Goal: Task Accomplishment & Management: Use online tool/utility

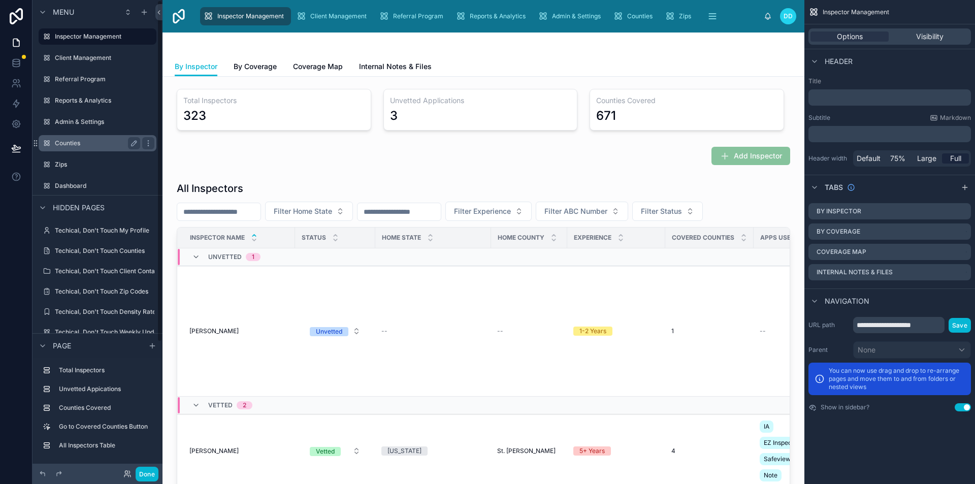
click at [75, 146] on label "Counties" at bounding box center [95, 143] width 81 height 8
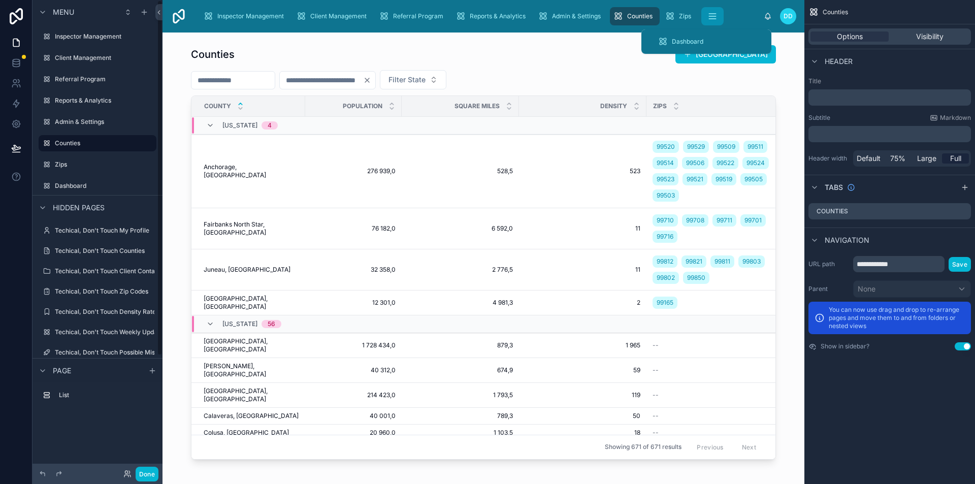
click at [714, 18] on icon "scrollable content" at bounding box center [713, 16] width 10 height 10
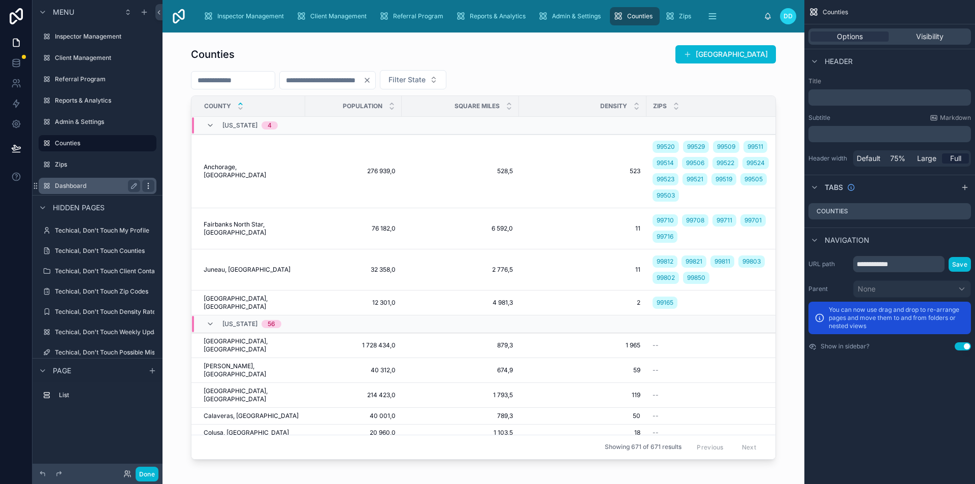
click at [149, 182] on icon "scrollable content" at bounding box center [148, 186] width 8 height 8
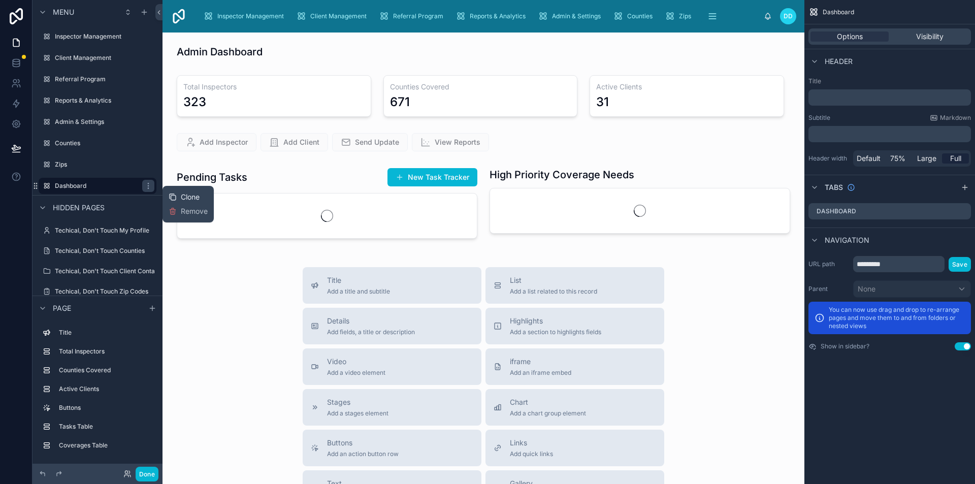
click at [179, 195] on div "Clone" at bounding box center [184, 197] width 31 height 10
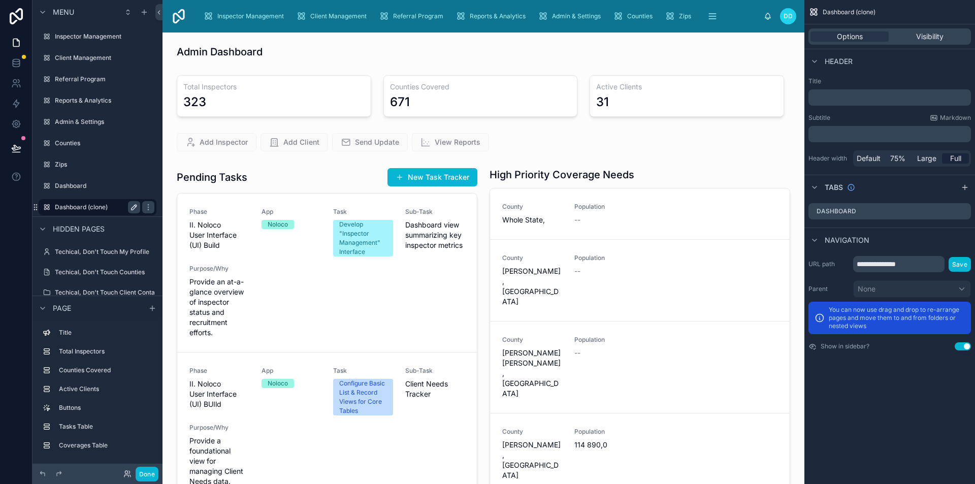
click at [130, 208] on icon "scrollable content" at bounding box center [134, 207] width 8 height 8
click at [114, 211] on input "**********" at bounding box center [89, 207] width 69 height 12
type input "**********"
click at [142, 203] on button "scrollable content" at bounding box center [148, 207] width 12 height 12
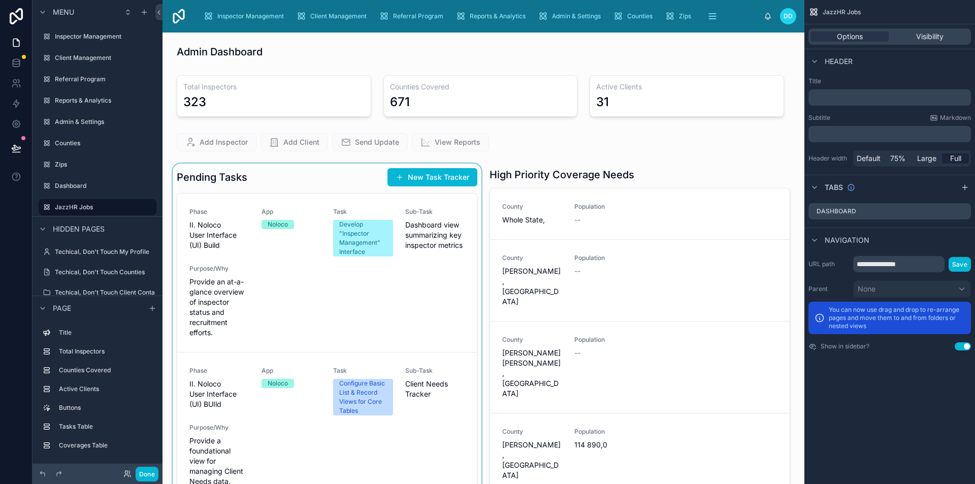
click at [324, 215] on div at bounding box center [327, 362] width 313 height 397
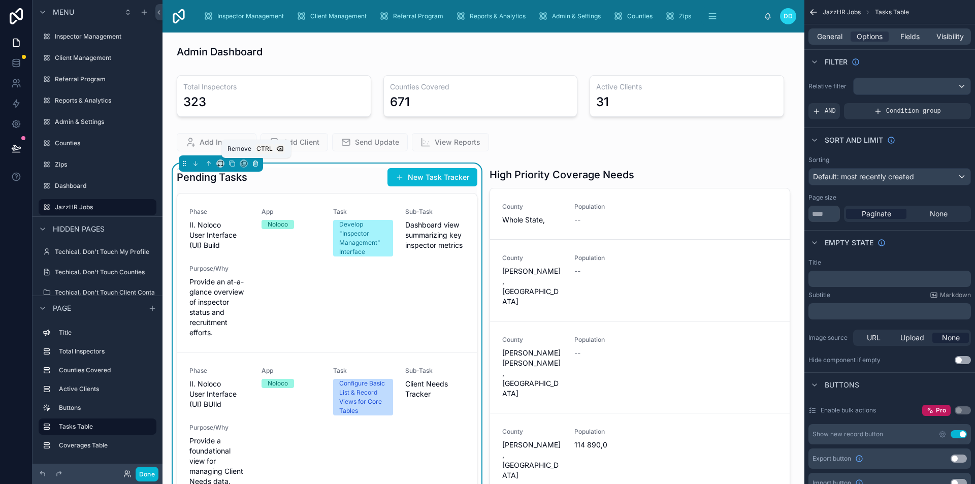
click at [259, 166] on button at bounding box center [255, 163] width 11 height 11
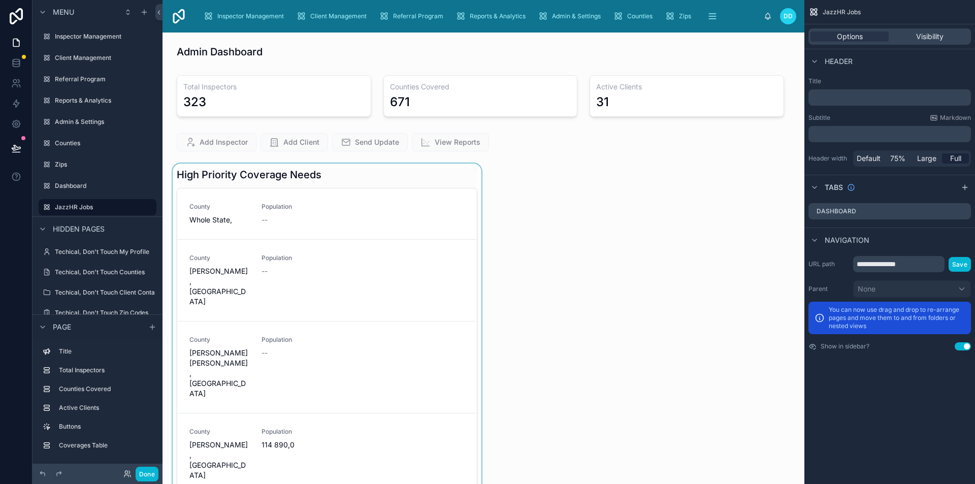
click at [416, 177] on div at bounding box center [327, 360] width 313 height 392
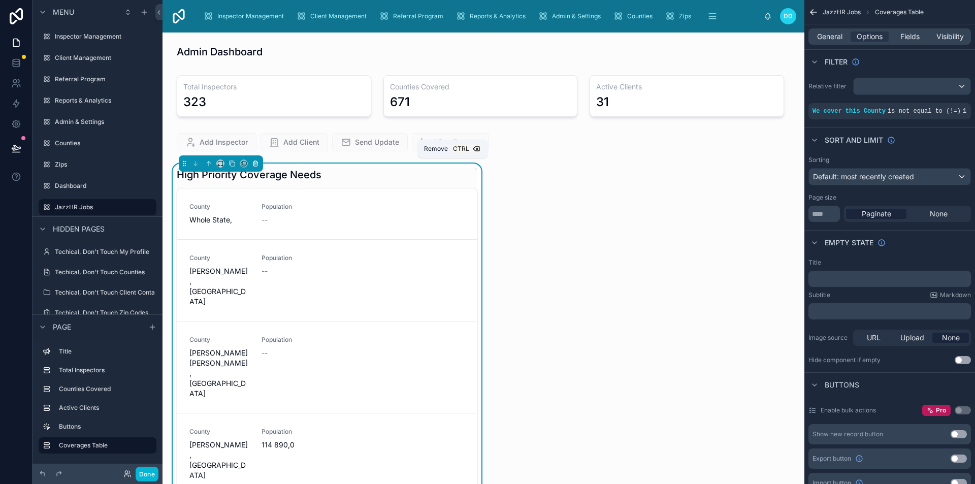
click at [258, 162] on icon at bounding box center [255, 163] width 7 height 7
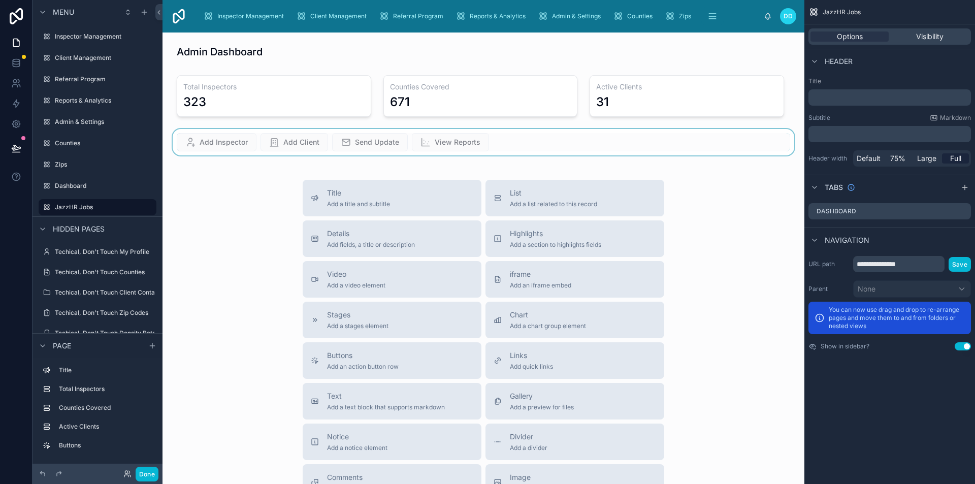
click at [520, 143] on div at bounding box center [484, 142] width 626 height 26
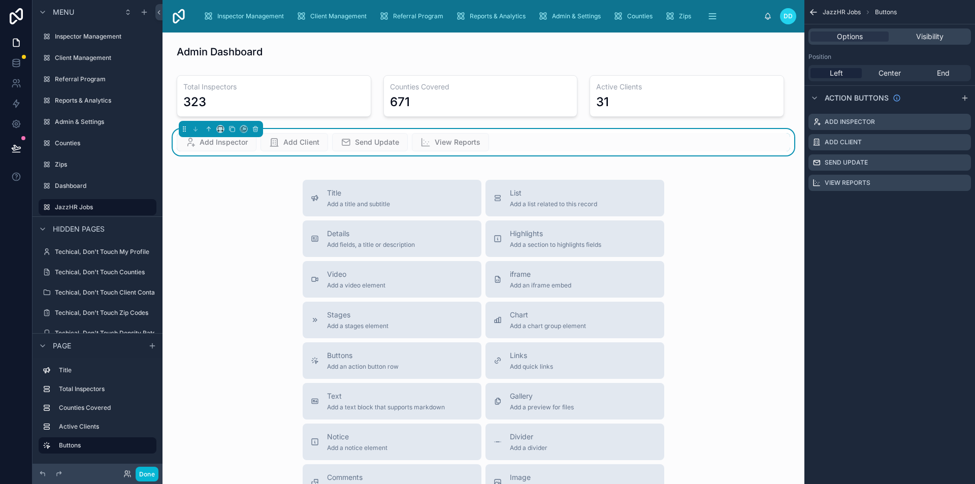
click at [262, 129] on div at bounding box center [221, 129] width 84 height 16
click at [254, 128] on icon at bounding box center [255, 128] width 7 height 7
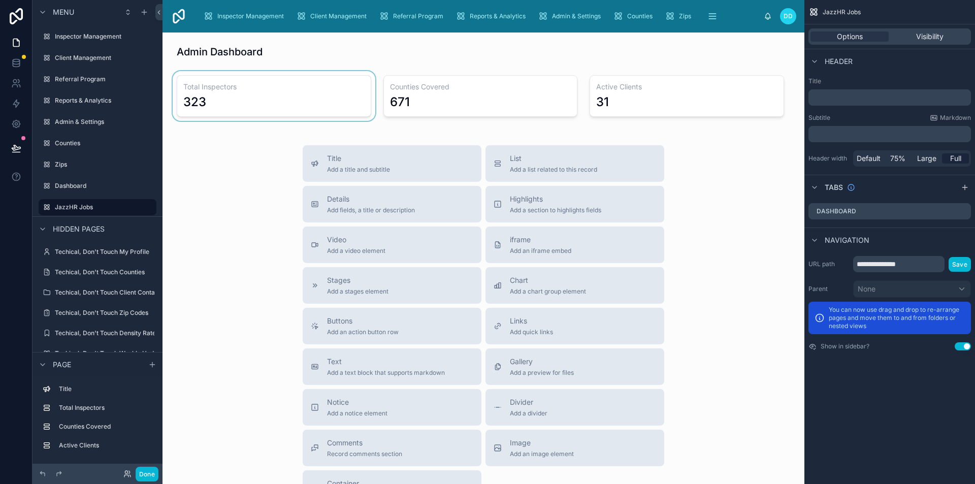
click at [297, 78] on div at bounding box center [274, 96] width 207 height 50
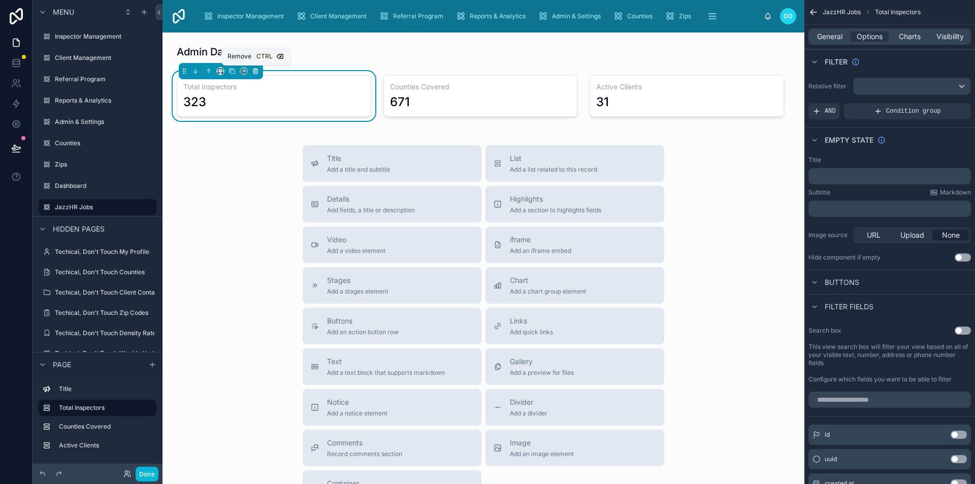
click at [255, 70] on icon at bounding box center [255, 70] width 5 height 0
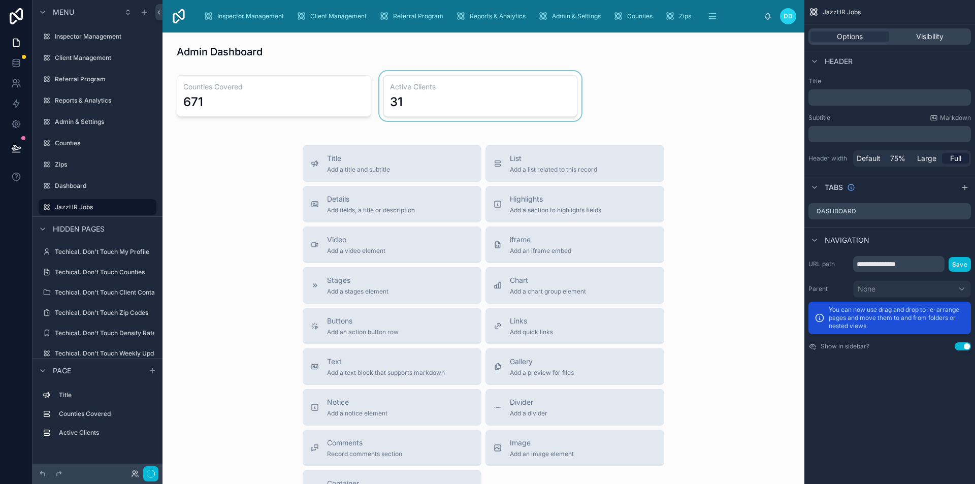
click at [432, 84] on div at bounding box center [480, 96] width 207 height 50
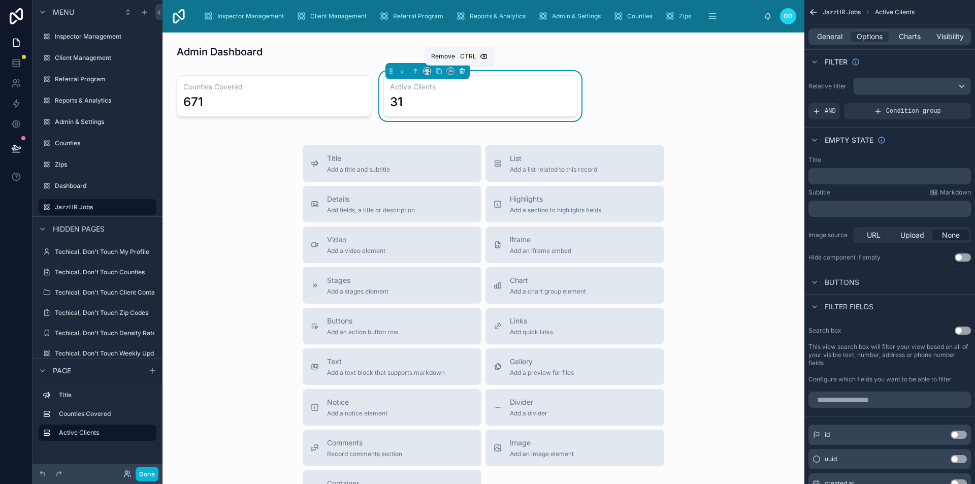
click at [459, 76] on button at bounding box center [462, 71] width 11 height 11
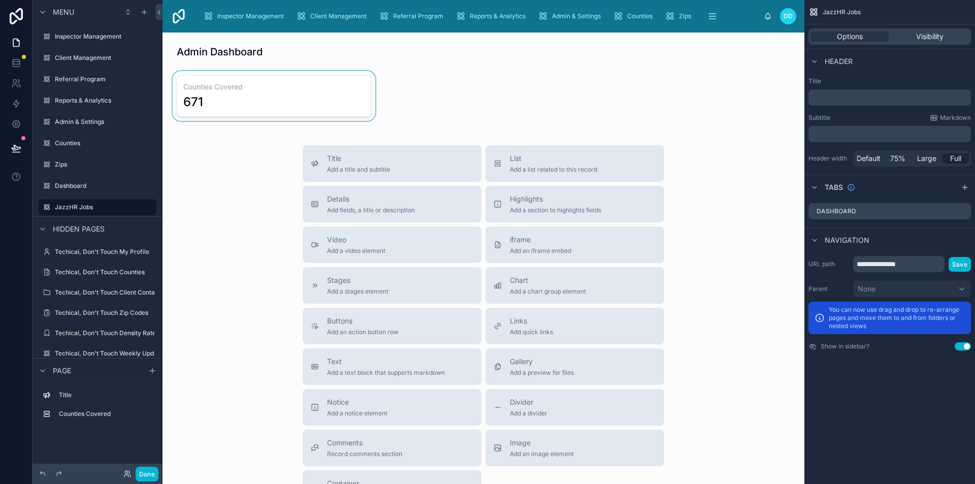
click at [358, 84] on div at bounding box center [274, 96] width 207 height 50
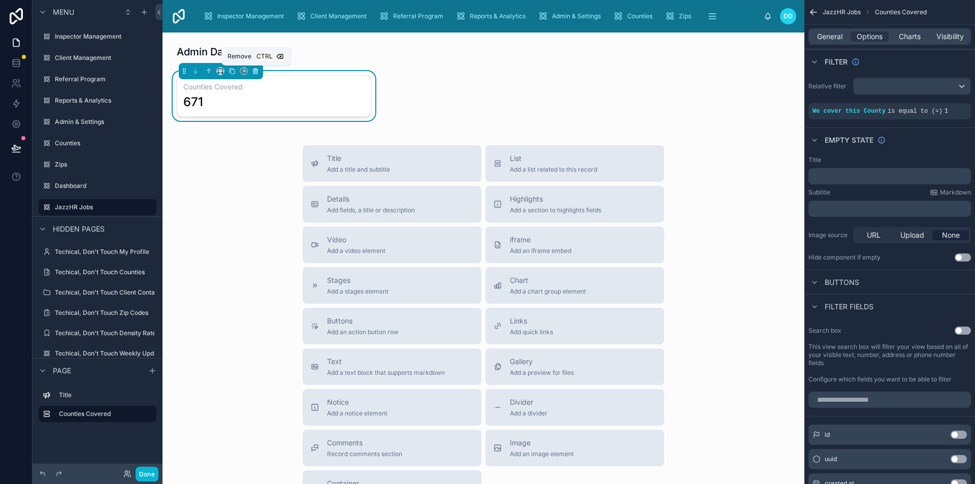
click at [258, 70] on icon at bounding box center [255, 70] width 5 height 0
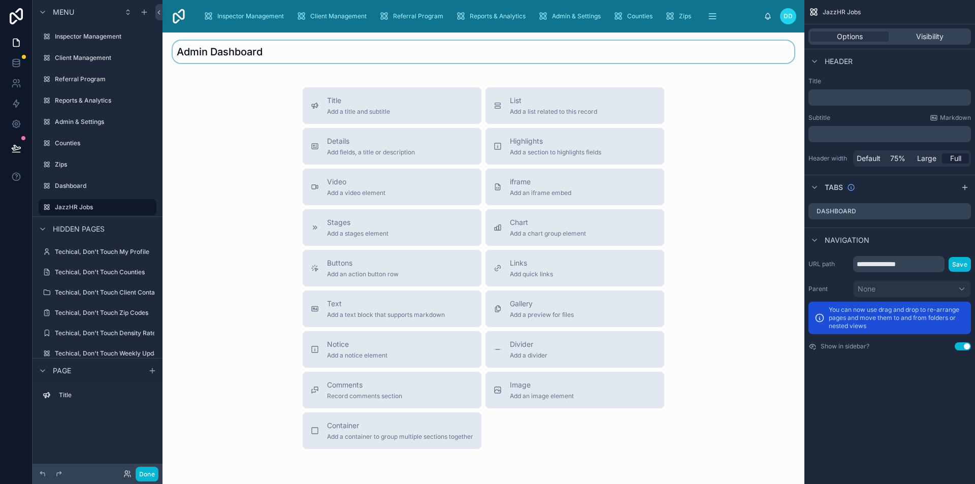
click at [249, 57] on div at bounding box center [484, 52] width 626 height 22
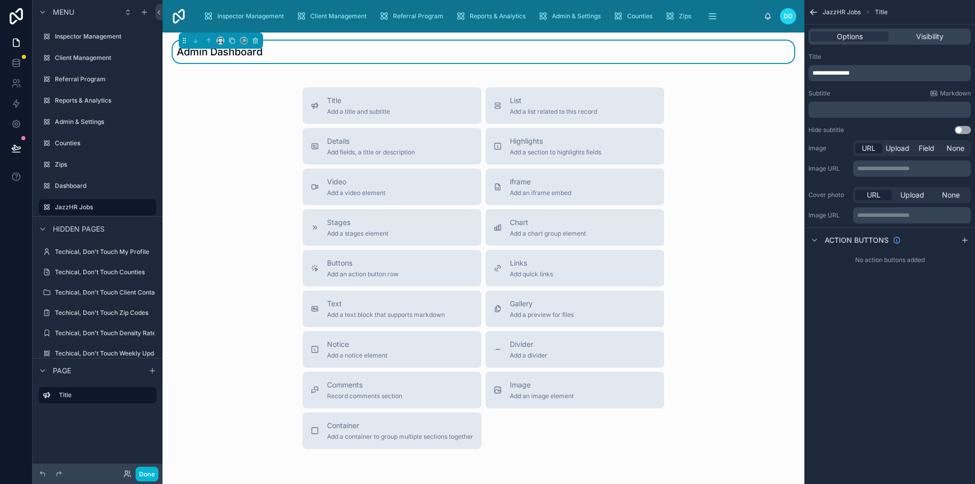
click at [267, 53] on div "Admin Dashboard" at bounding box center [484, 52] width 614 height 14
click at [255, 54] on h1 "Admin Dashboard" at bounding box center [220, 52] width 86 height 14
click at [850, 76] on span "**********" at bounding box center [831, 73] width 37 height 6
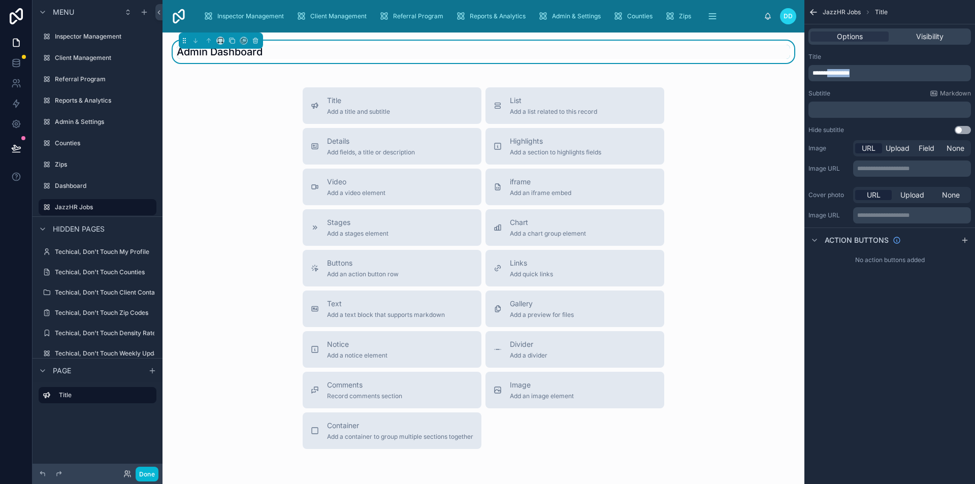
click at [850, 76] on span "**********" at bounding box center [831, 73] width 37 height 6
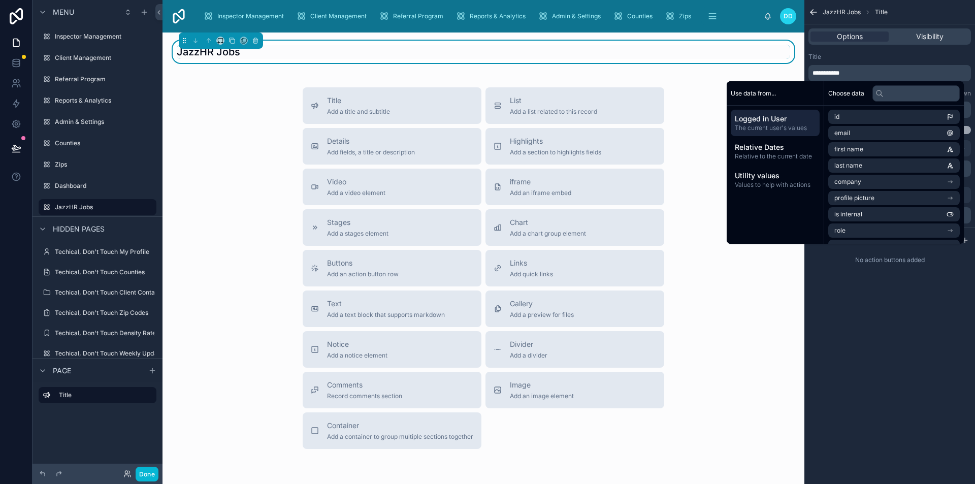
click at [267, 176] on div "Title Add a title and subtitle List Add a list related to this record Details A…" at bounding box center [484, 268] width 626 height 362
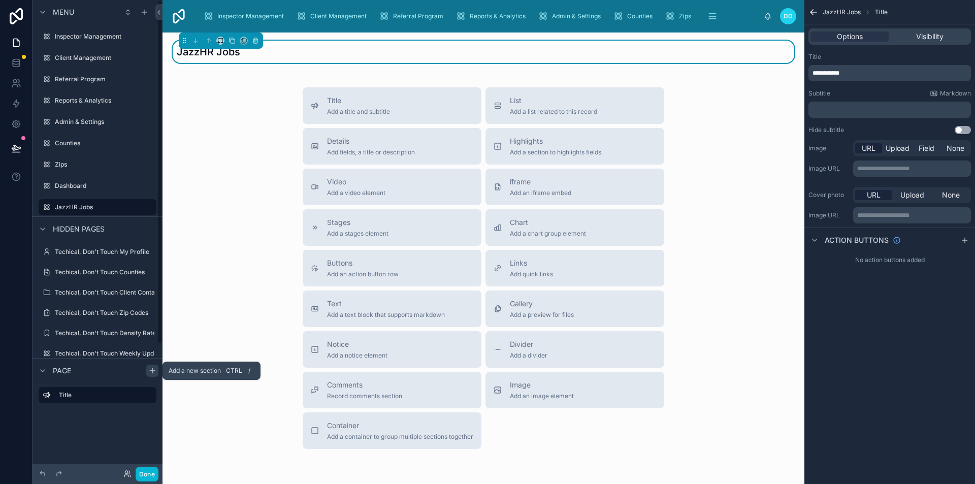
click at [154, 371] on icon "scrollable content" at bounding box center [152, 371] width 5 height 0
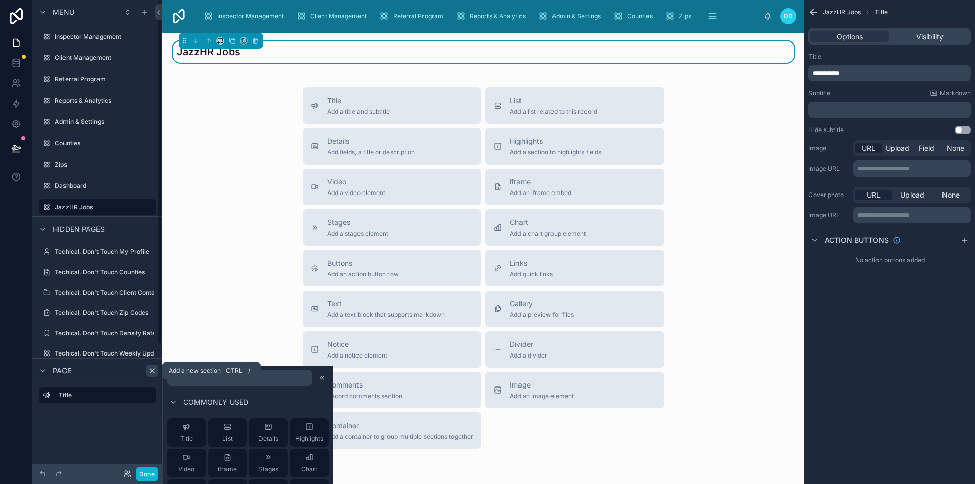
click at [149, 371] on icon "scrollable content" at bounding box center [152, 371] width 8 height 8
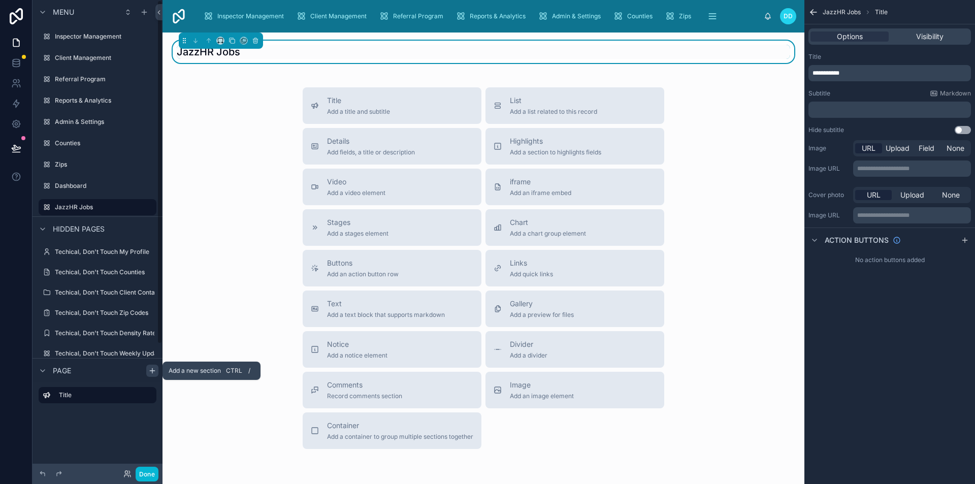
click at [149, 371] on icon "scrollable content" at bounding box center [152, 371] width 8 height 8
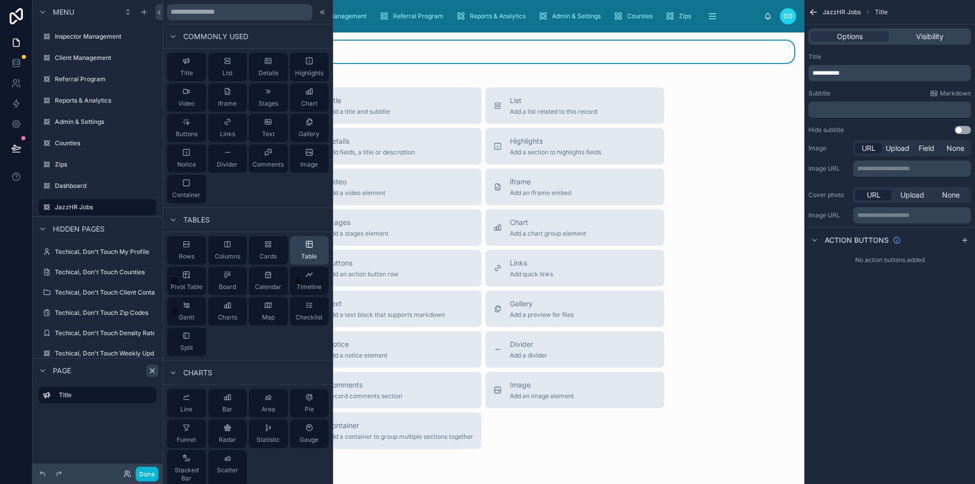
click at [294, 247] on div "Table" at bounding box center [309, 250] width 39 height 28
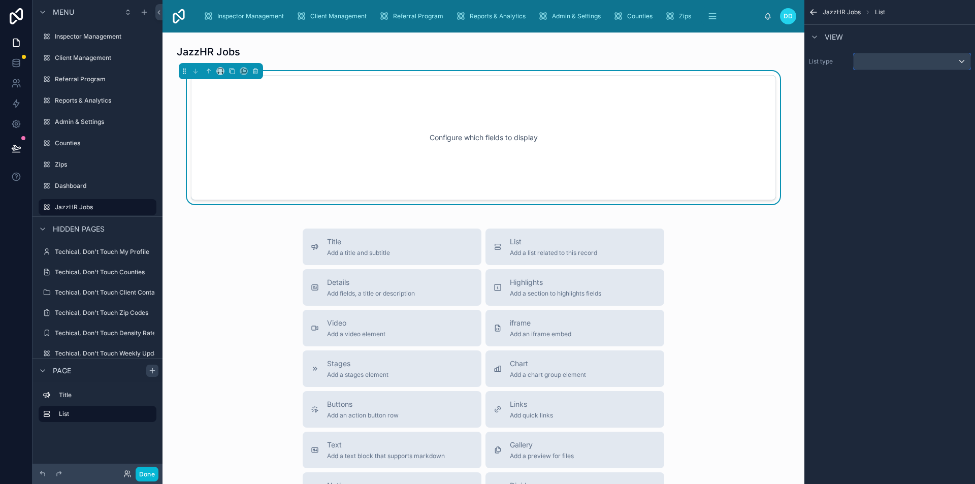
click at [872, 66] on div "scrollable content" at bounding box center [912, 61] width 117 height 16
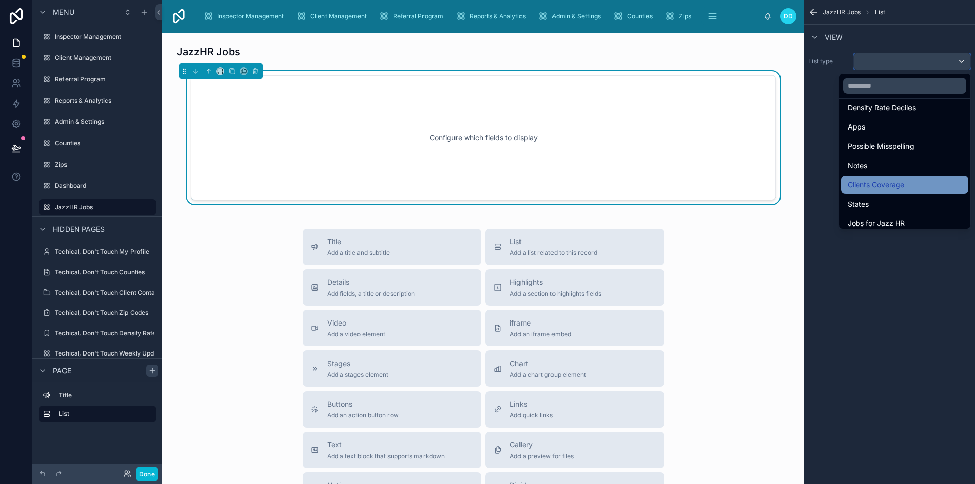
scroll to position [257, 0]
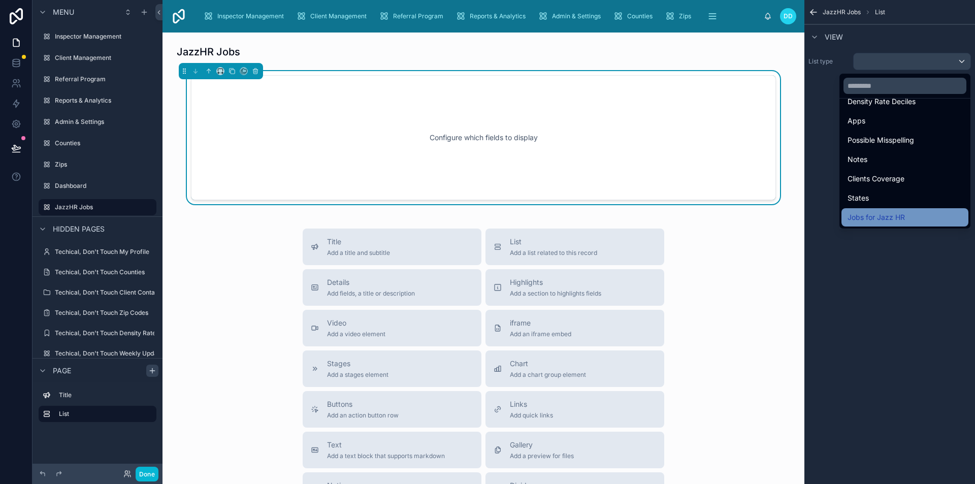
click at [878, 214] on span "Jobs for Jazz HR" at bounding box center [876, 217] width 57 height 12
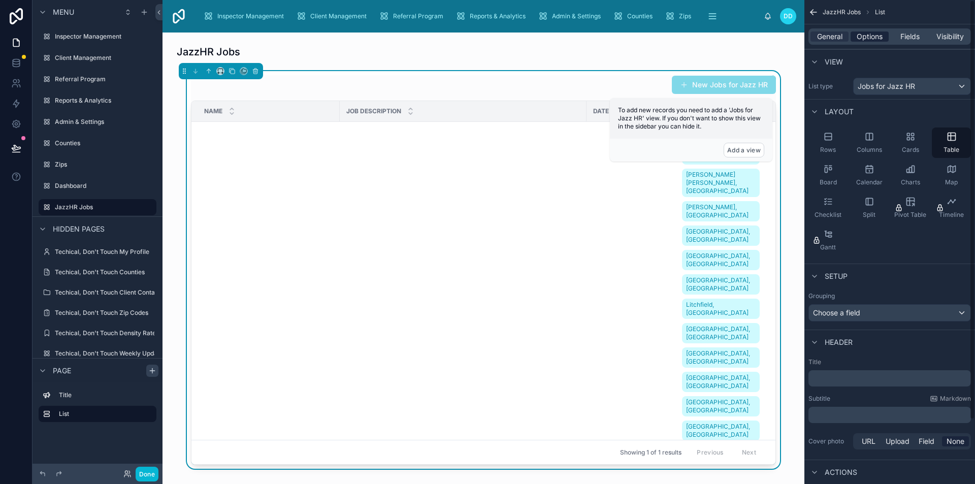
click at [863, 32] on span "Options" at bounding box center [870, 36] width 26 height 10
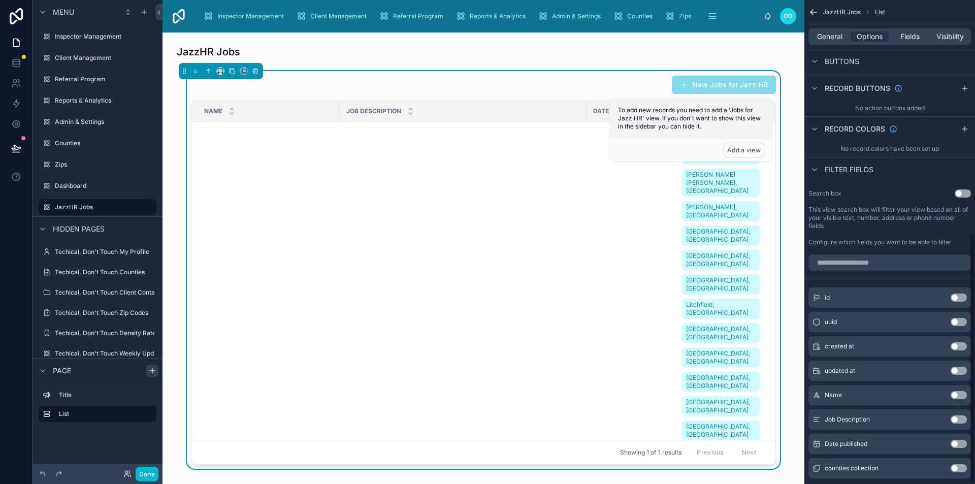
scroll to position [449, 0]
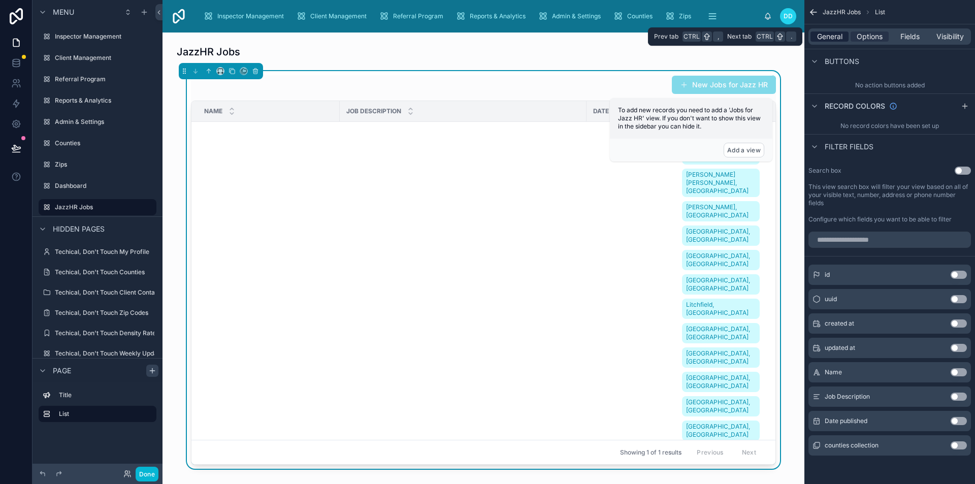
click at [830, 33] on span "General" at bounding box center [829, 36] width 25 height 10
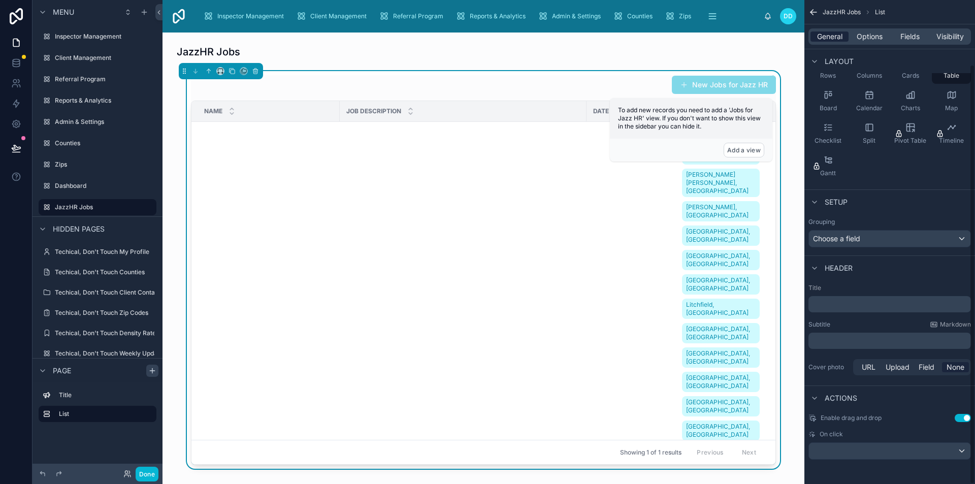
scroll to position [74, 0]
click at [865, 45] on div "General Options Fields Visibility" at bounding box center [890, 36] width 171 height 24
click at [868, 38] on span "Options" at bounding box center [870, 36] width 26 height 10
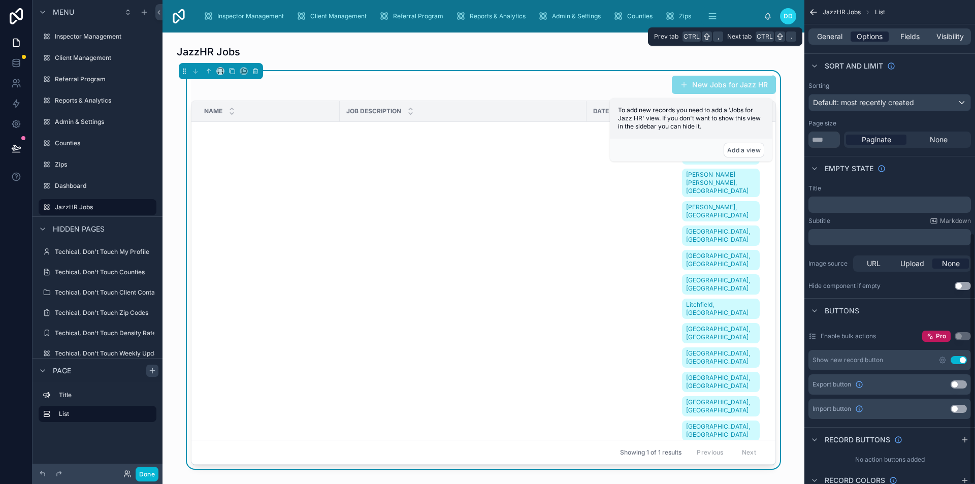
scroll to position [449, 0]
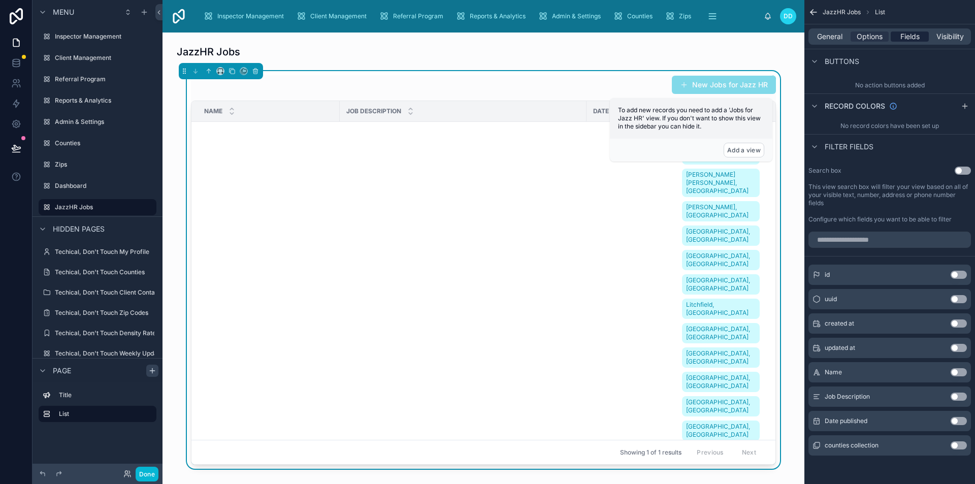
click at [911, 41] on span "Fields" at bounding box center [910, 36] width 19 height 10
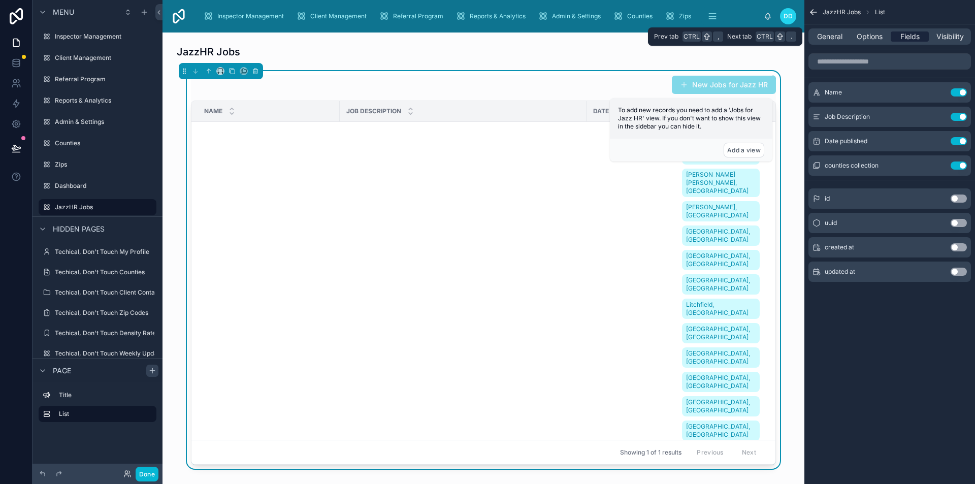
scroll to position [0, 0]
click at [873, 41] on span "Options" at bounding box center [870, 36] width 26 height 10
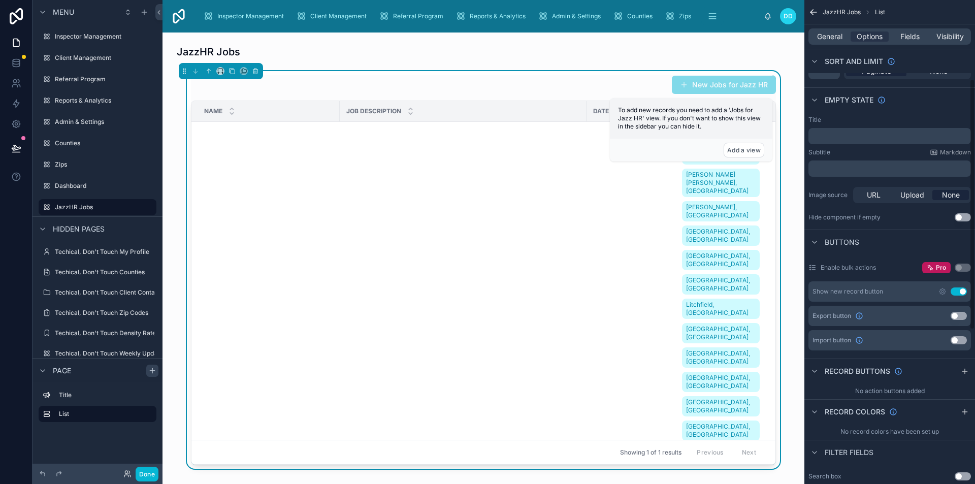
scroll to position [152, 0]
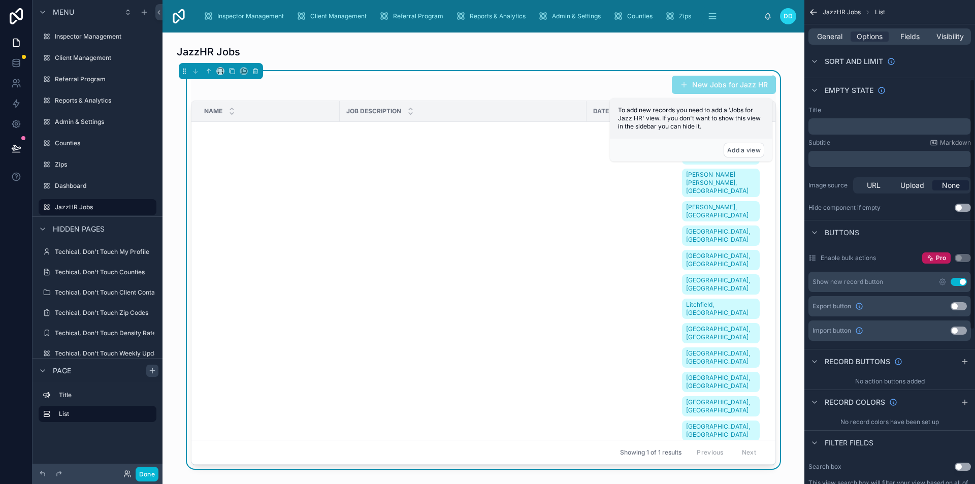
click at [965, 280] on button "Use setting" at bounding box center [959, 282] width 16 height 8
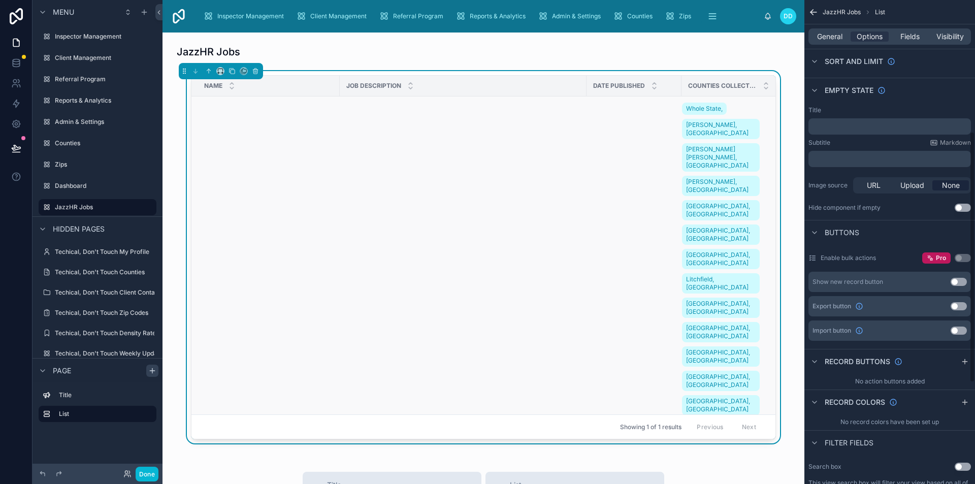
scroll to position [254, 0]
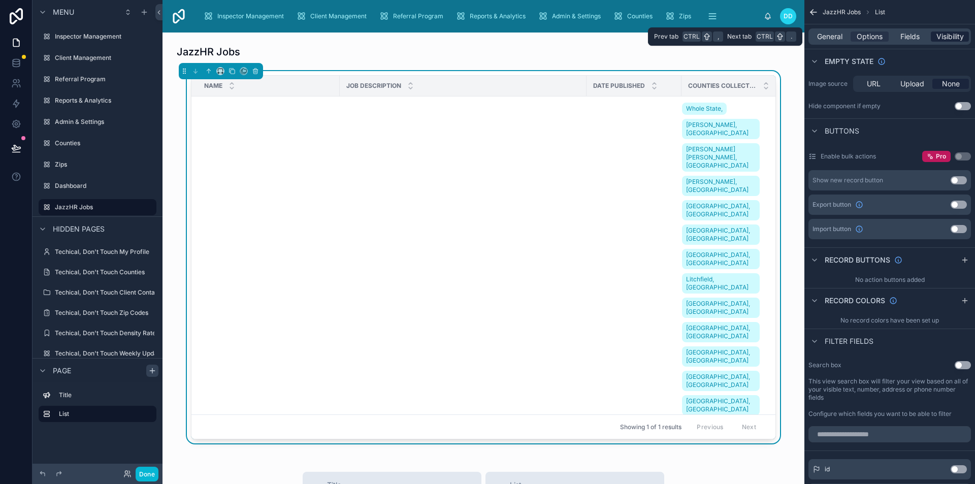
click at [954, 39] on span "Visibility" at bounding box center [950, 36] width 27 height 10
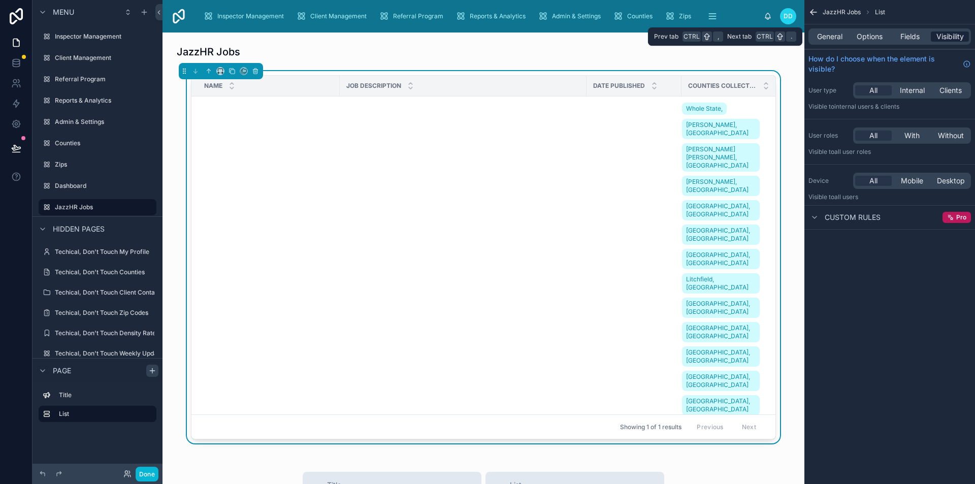
scroll to position [0, 0]
click at [911, 31] on span "Fields" at bounding box center [910, 36] width 19 height 10
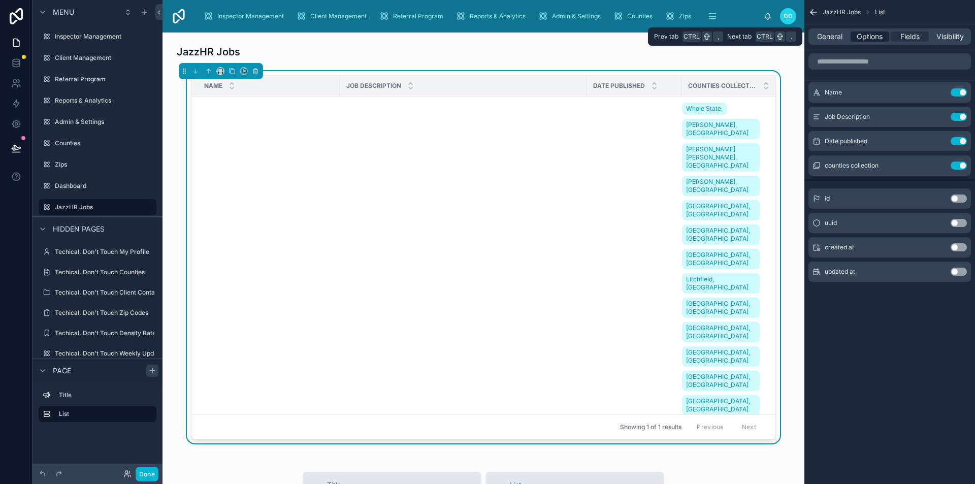
click at [881, 38] on span "Options" at bounding box center [870, 36] width 26 height 10
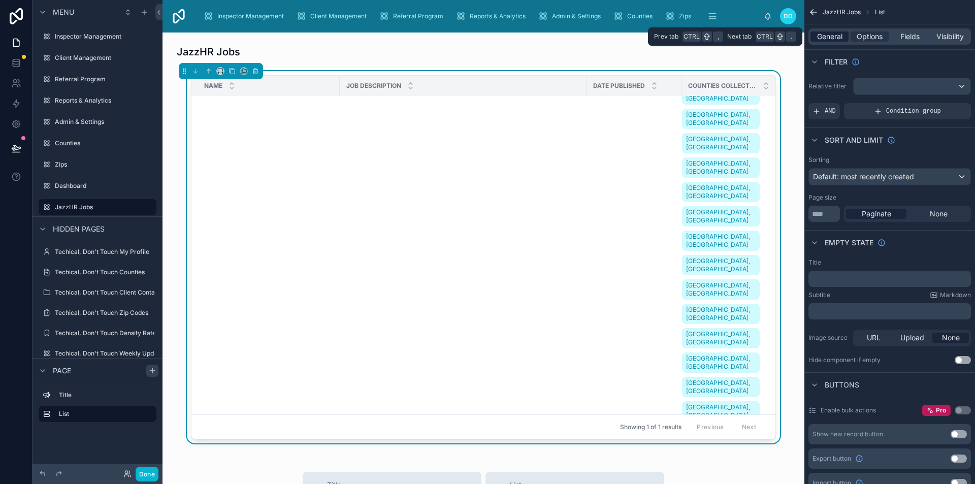
click at [830, 32] on span "General" at bounding box center [829, 36] width 25 height 10
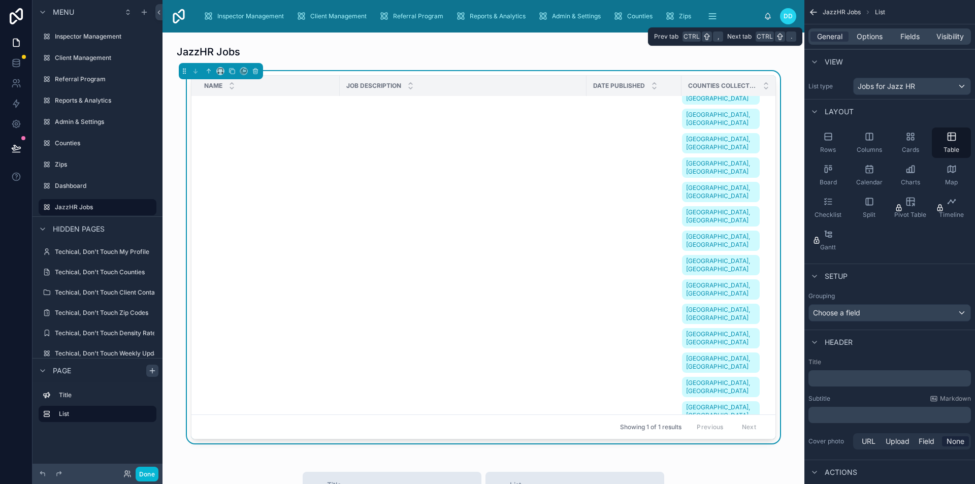
click at [871, 30] on div "General Options Fields Visibility" at bounding box center [890, 36] width 163 height 16
click at [871, 34] on span "Options" at bounding box center [870, 36] width 26 height 10
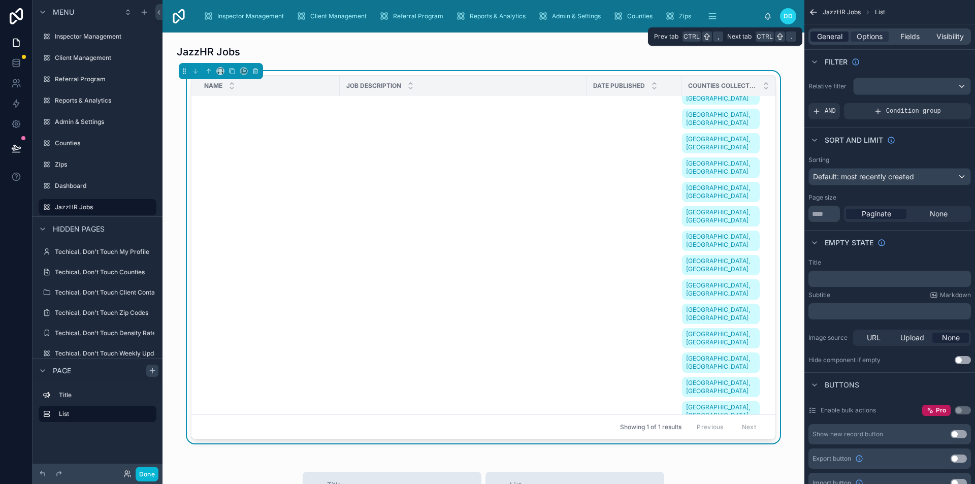
click at [834, 34] on span "General" at bounding box center [829, 36] width 25 height 10
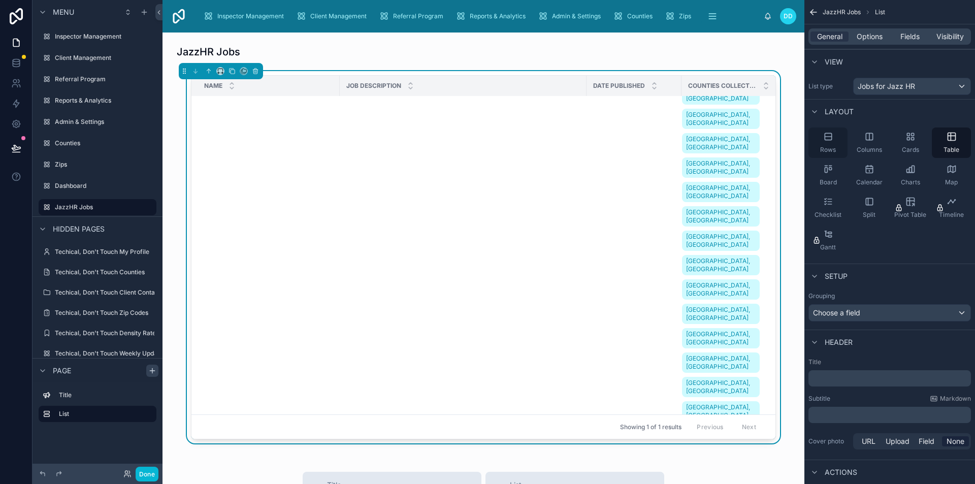
click at [833, 143] on div "Rows" at bounding box center [828, 143] width 39 height 30
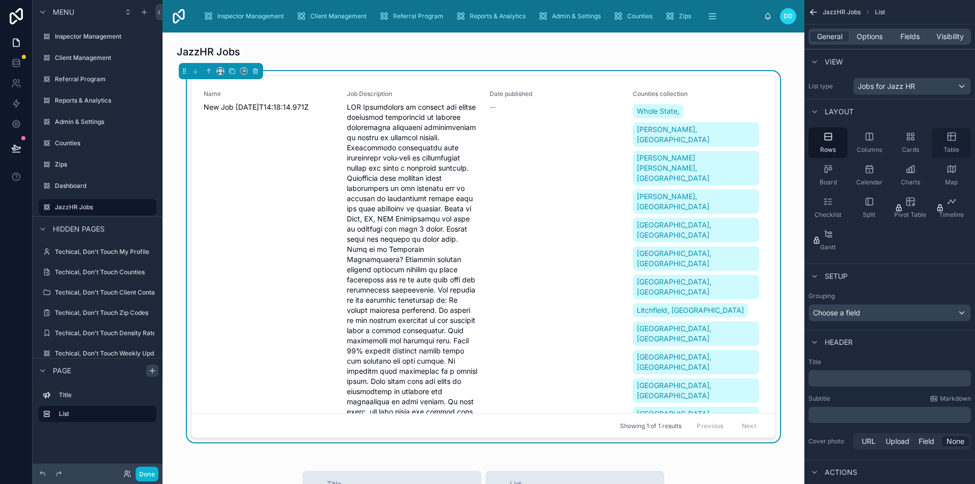
click at [960, 139] on div "Table" at bounding box center [951, 143] width 39 height 30
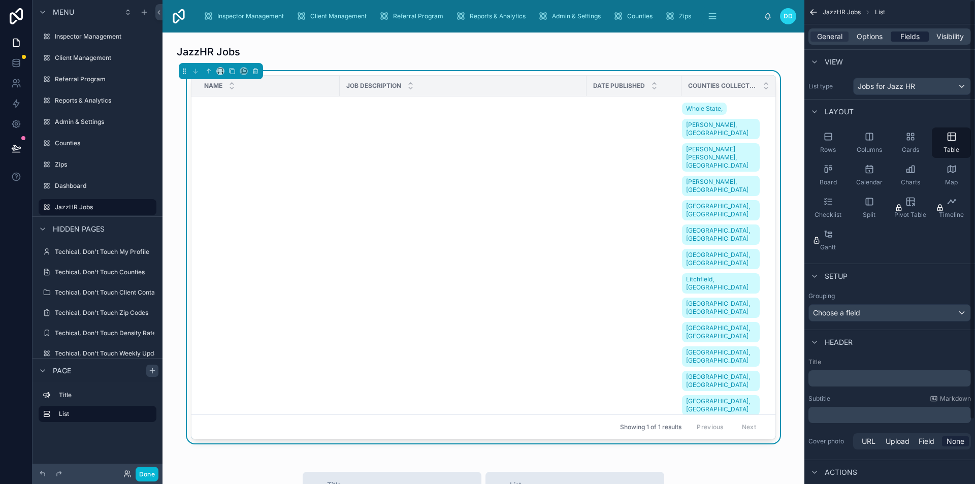
click at [903, 38] on span "Fields" at bounding box center [910, 36] width 19 height 10
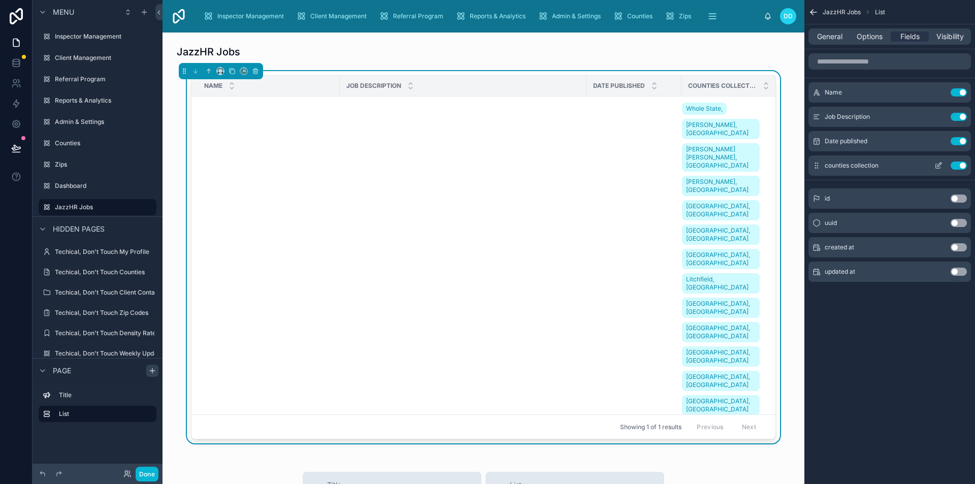
click at [957, 167] on button "Use setting" at bounding box center [959, 166] width 16 height 8
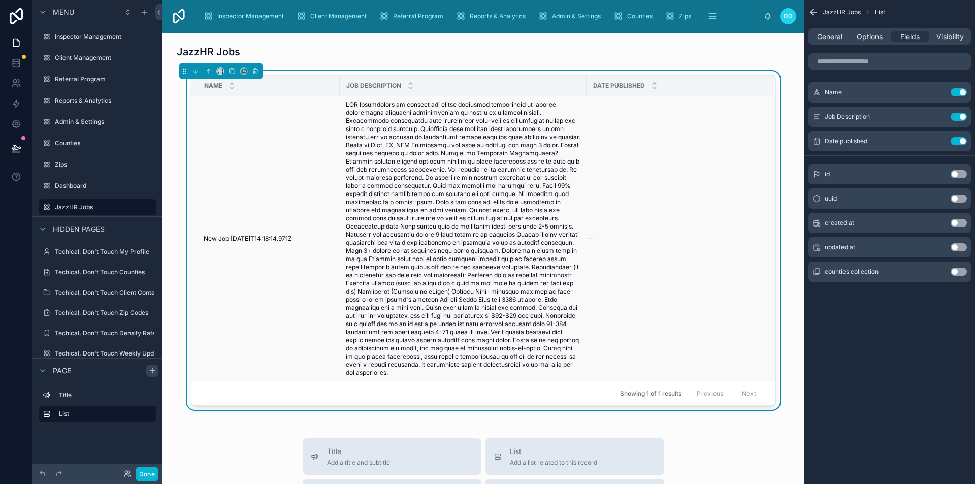
click at [279, 238] on span "New Job [DATE]T14:18:14.971Z" at bounding box center [248, 239] width 88 height 8
click at [265, 230] on td "New Job [DATE]T14:18:14.971Z New Job [DATE]T14:18:14.971Z" at bounding box center [266, 239] width 148 height 285
click at [271, 235] on span "New Job [DATE]T14:18:14.971Z" at bounding box center [248, 239] width 88 height 8
click at [666, 227] on td "--" at bounding box center [681, 239] width 188 height 285
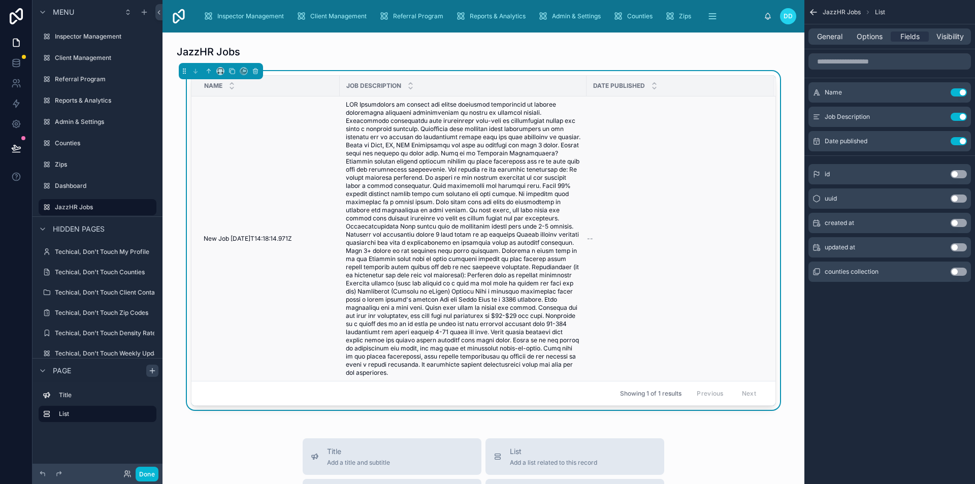
click at [507, 200] on span at bounding box center [463, 239] width 235 height 276
click at [843, 35] on span "General" at bounding box center [829, 36] width 25 height 10
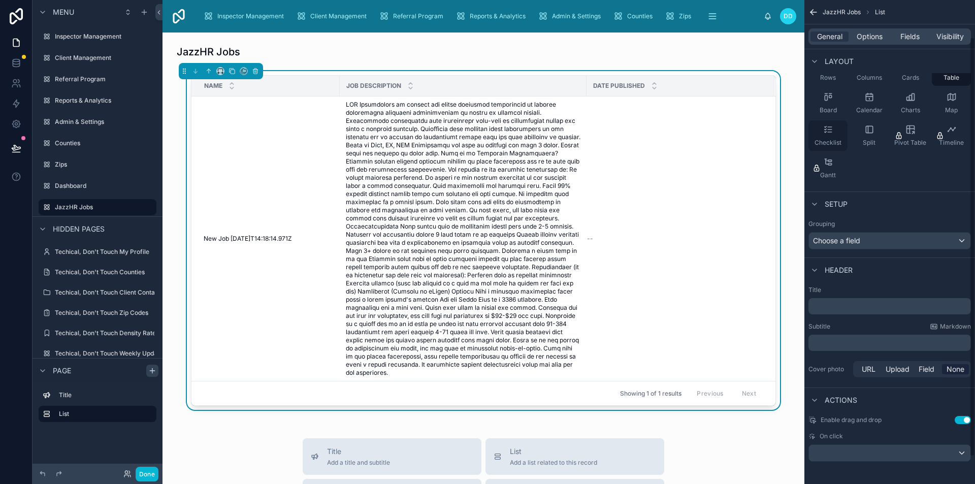
scroll to position [74, 0]
click at [871, 42] on div "General Options Fields Visibility" at bounding box center [890, 36] width 163 height 16
click at [871, 38] on span "Options" at bounding box center [870, 36] width 26 height 10
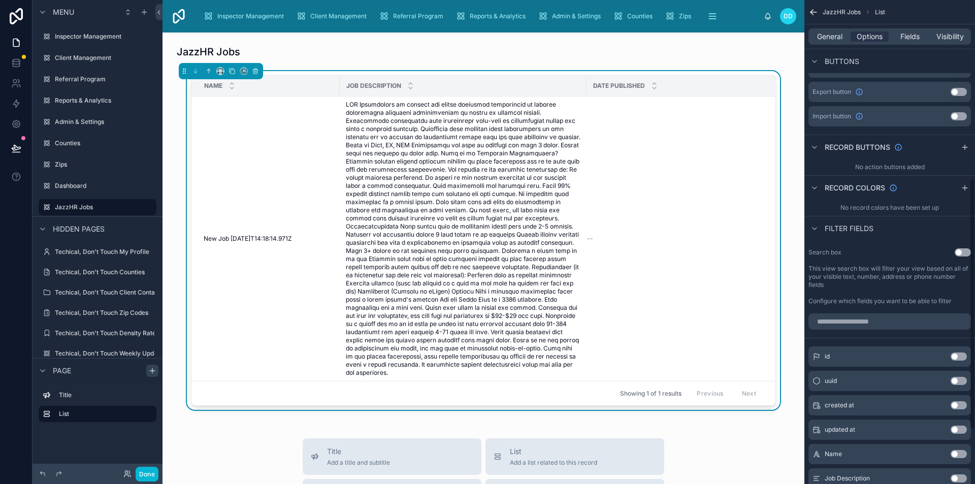
scroll to position [379, 0]
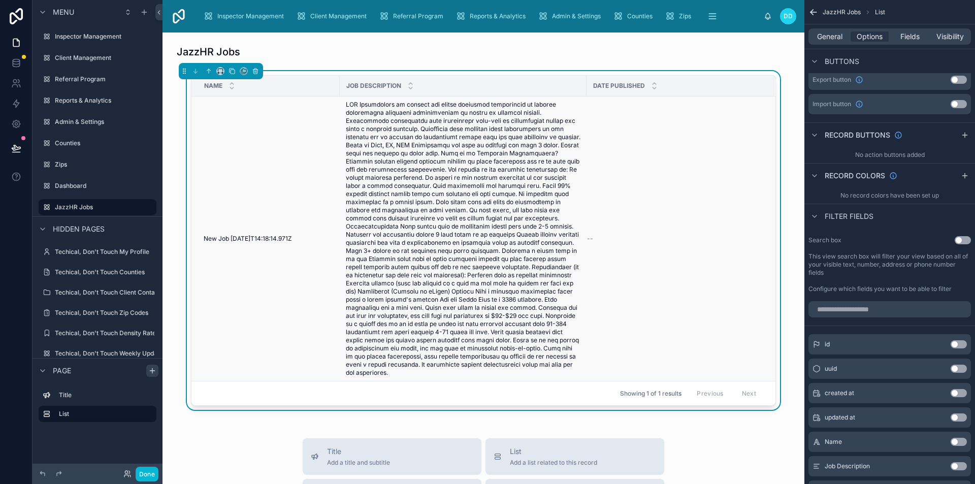
click at [244, 244] on td "New Job [DATE]T14:18:14.971Z New Job [DATE]T14:18:14.971Z" at bounding box center [266, 239] width 148 height 285
click at [255, 235] on span "New Job [DATE]T14:18:14.971Z" at bounding box center [248, 239] width 88 height 8
click at [557, 272] on span at bounding box center [463, 239] width 235 height 276
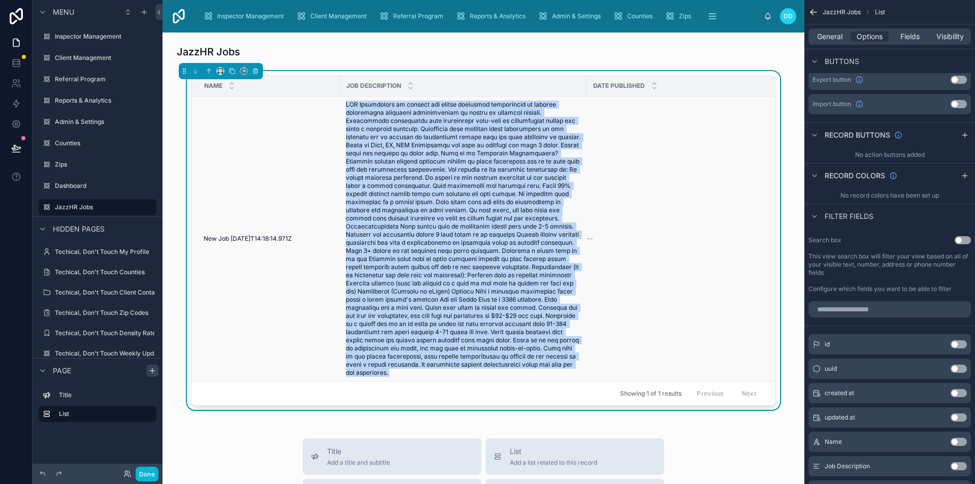
click at [558, 272] on span at bounding box center [463, 239] width 235 height 276
click at [346, 246] on span at bounding box center [463, 239] width 235 height 276
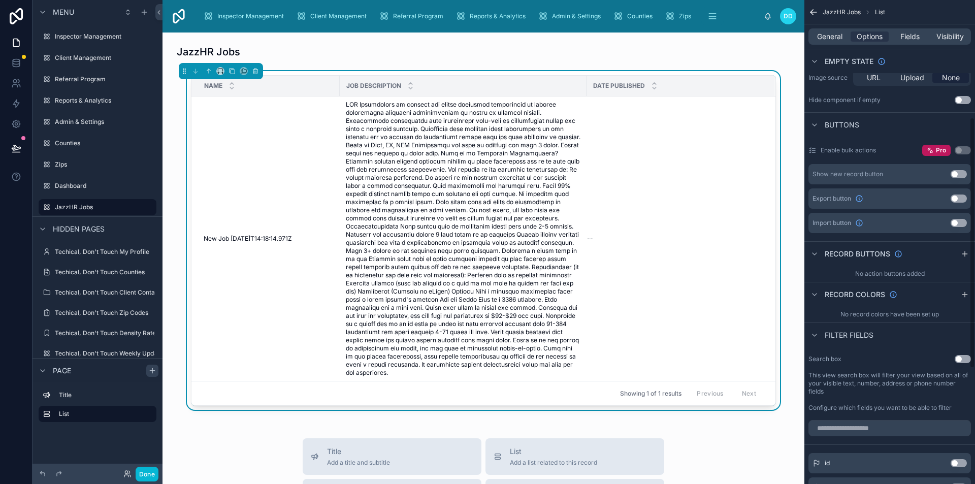
scroll to position [227, 0]
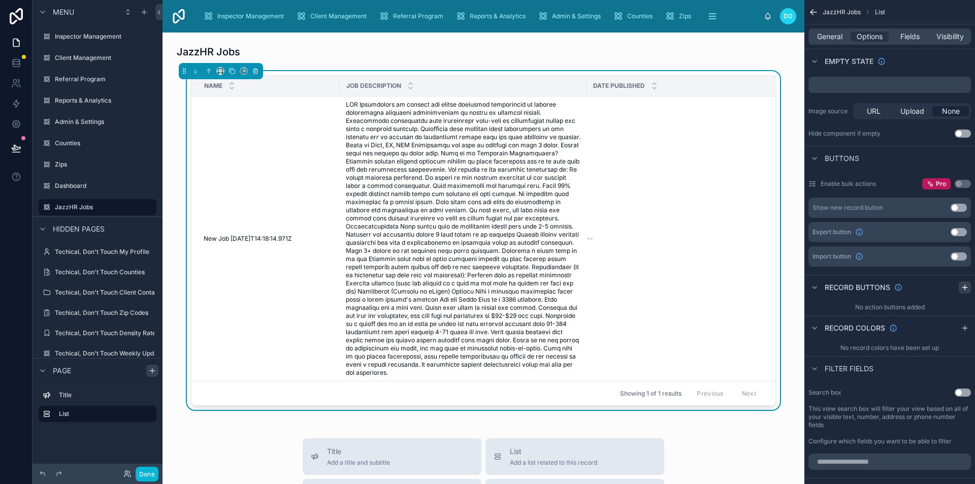
click at [962, 286] on icon "scrollable content" at bounding box center [965, 287] width 8 height 8
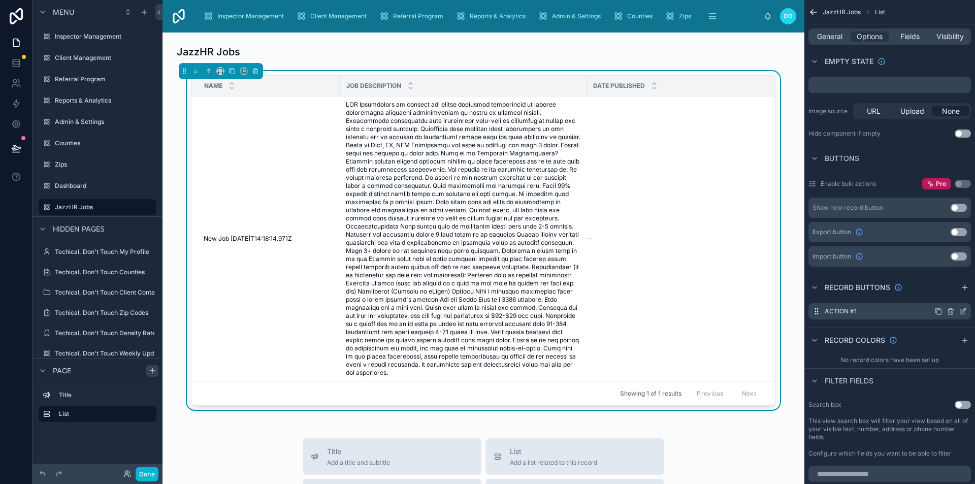
click at [963, 312] on icon "scrollable content" at bounding box center [963, 311] width 8 height 8
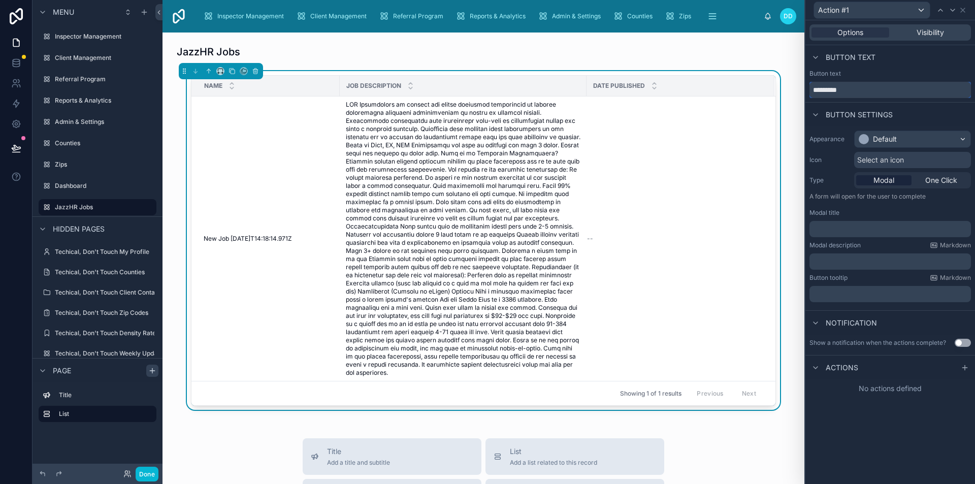
click at [862, 87] on input "*********" at bounding box center [891, 90] width 162 height 16
type input "**********"
click at [904, 133] on div "Default" at bounding box center [913, 139] width 116 height 16
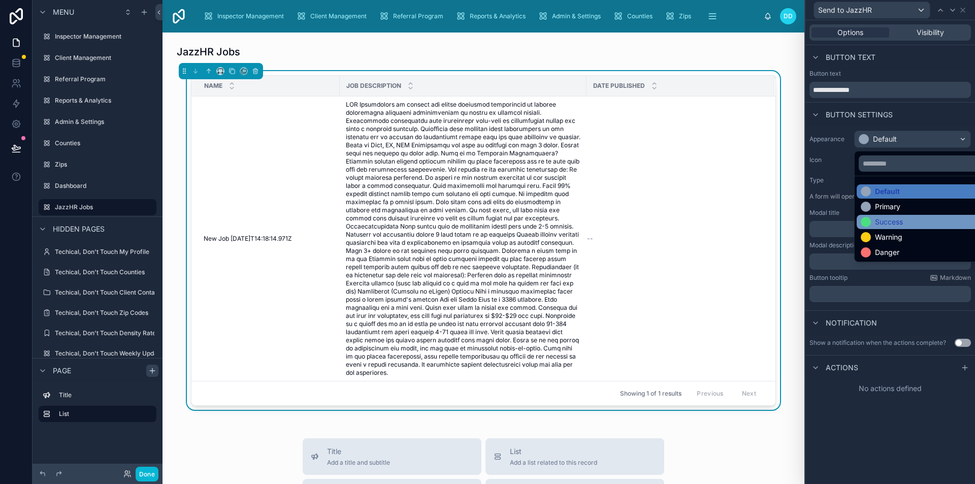
click at [889, 225] on div "Success" at bounding box center [889, 222] width 28 height 10
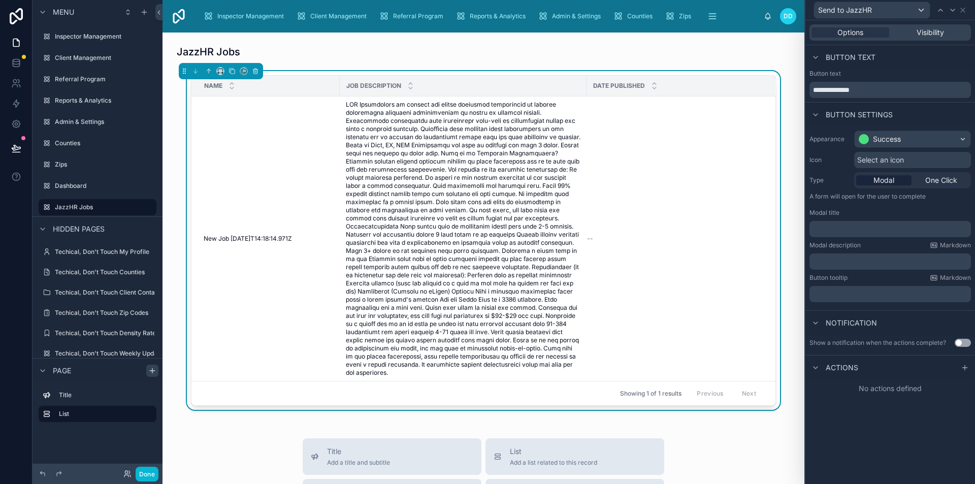
click at [868, 155] on span "Select an icon" at bounding box center [881, 160] width 47 height 10
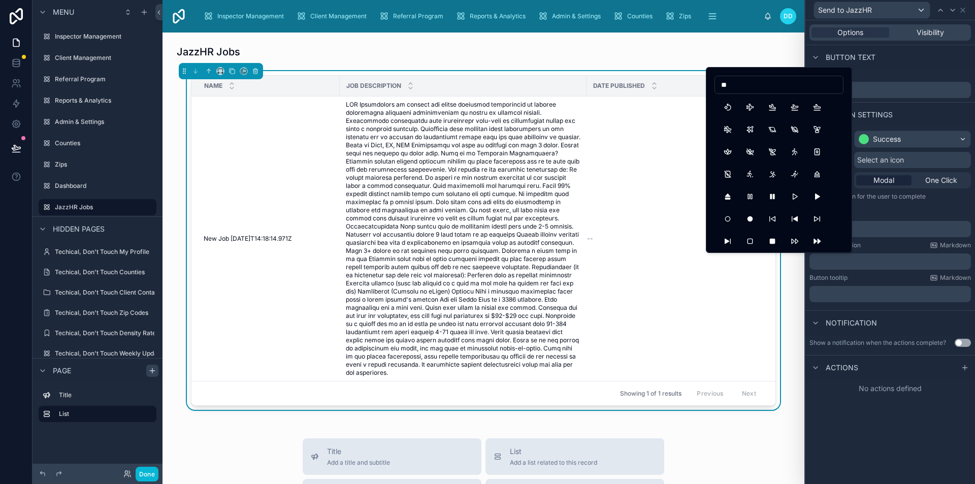
type input "*"
type input "****"
click at [726, 108] on button "Send" at bounding box center [728, 107] width 18 height 18
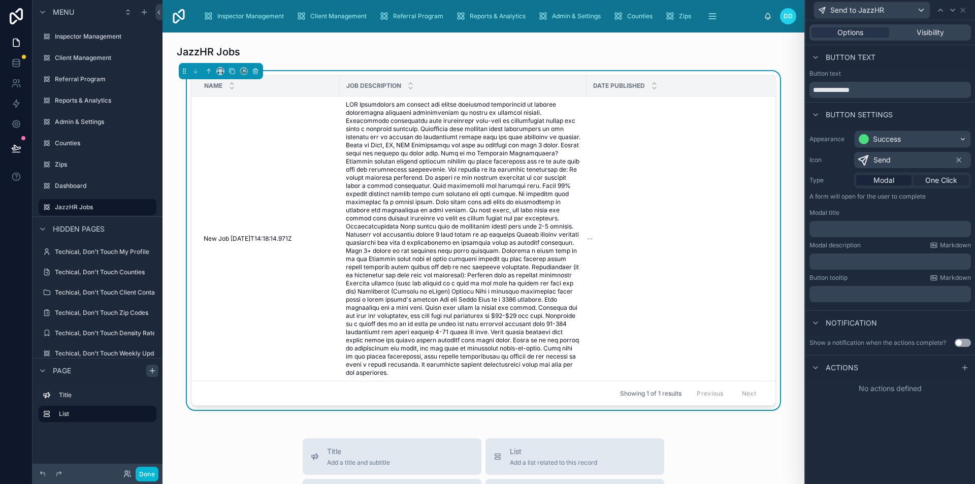
click at [933, 181] on span "One Click" at bounding box center [942, 180] width 32 height 10
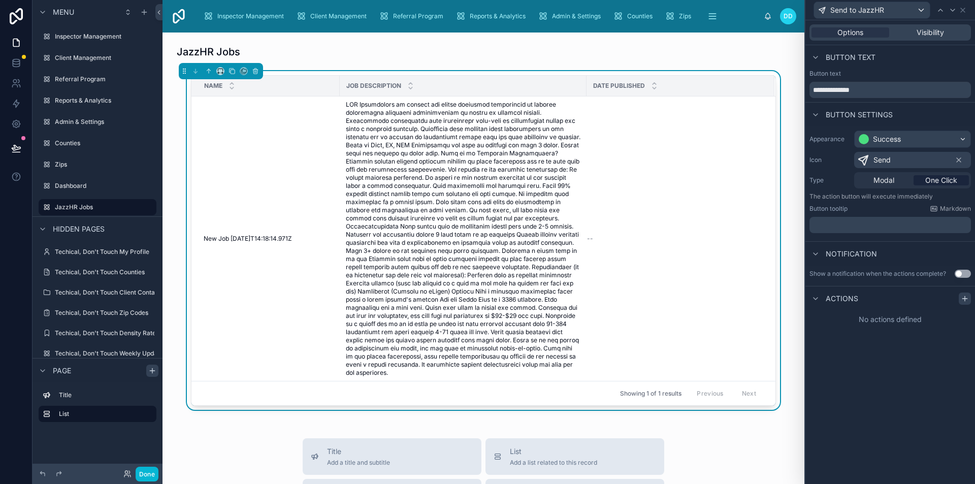
click at [963, 301] on icon at bounding box center [965, 299] width 8 height 8
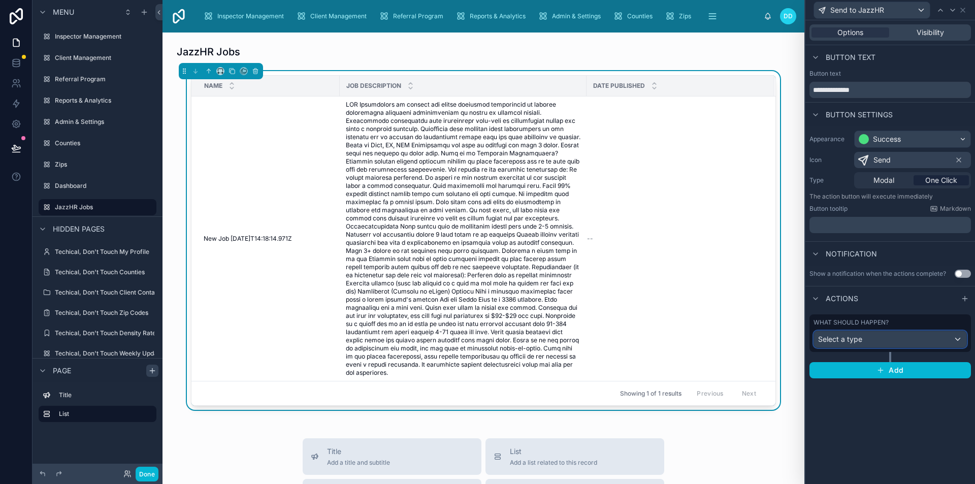
click at [866, 342] on div "Select a type" at bounding box center [890, 339] width 152 height 16
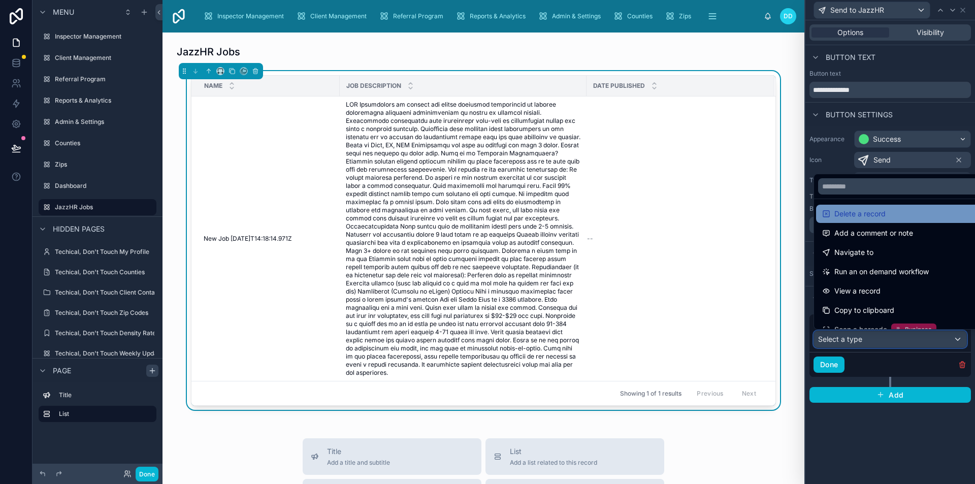
scroll to position [72, 0]
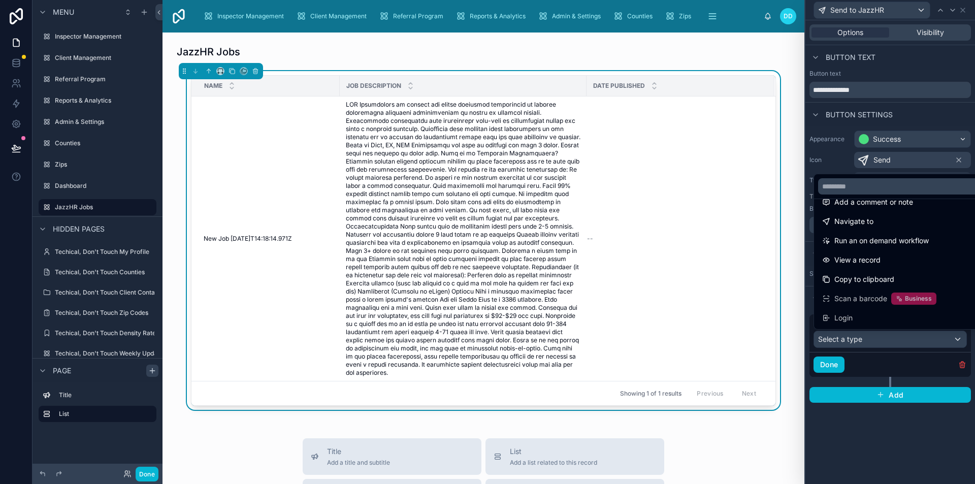
click at [812, 338] on div at bounding box center [891, 242] width 170 height 484
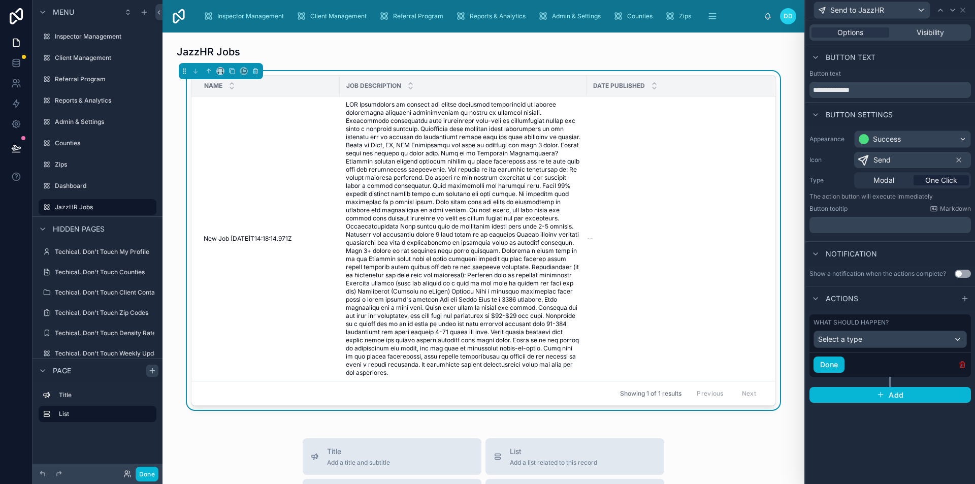
click at [961, 363] on icon "button" at bounding box center [963, 363] width 6 height 0
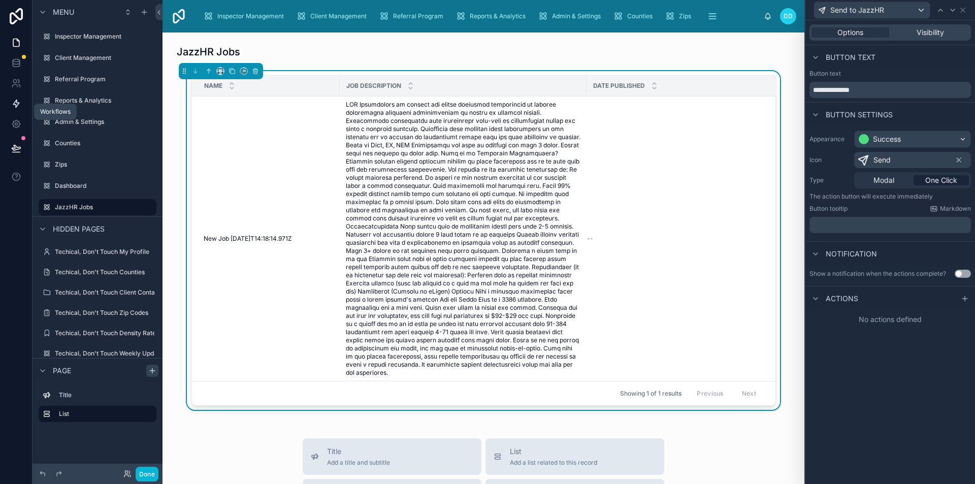
click at [15, 102] on icon at bounding box center [16, 104] width 6 height 8
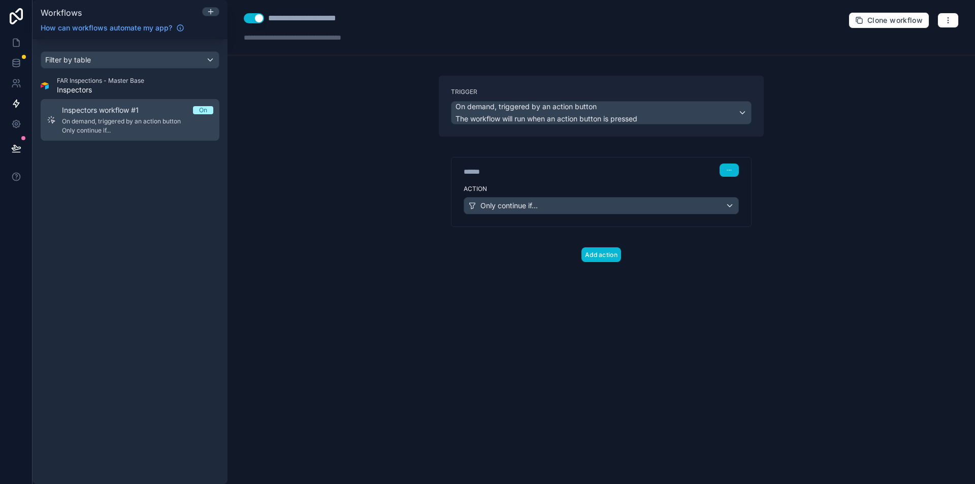
click at [169, 120] on span "On demand, triggered by an action button" at bounding box center [137, 121] width 151 height 8
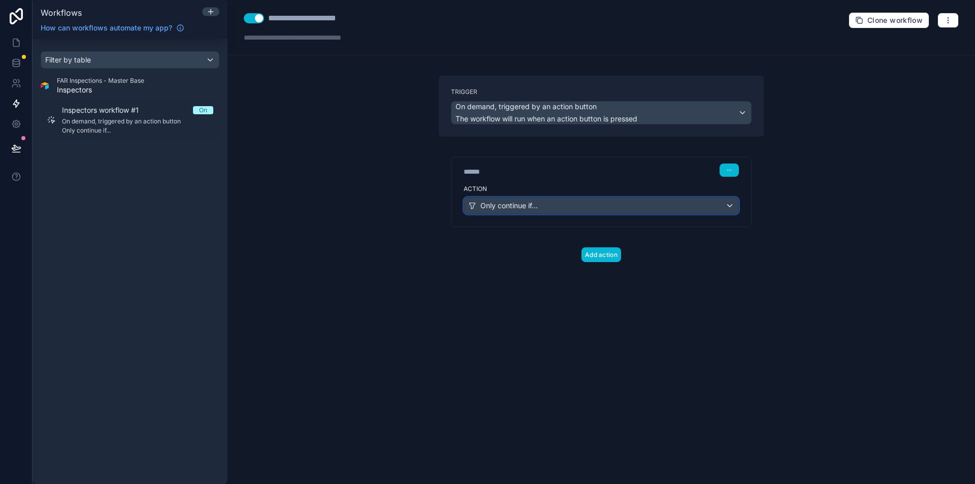
click at [543, 203] on div "Only continue if..." at bounding box center [601, 206] width 274 height 16
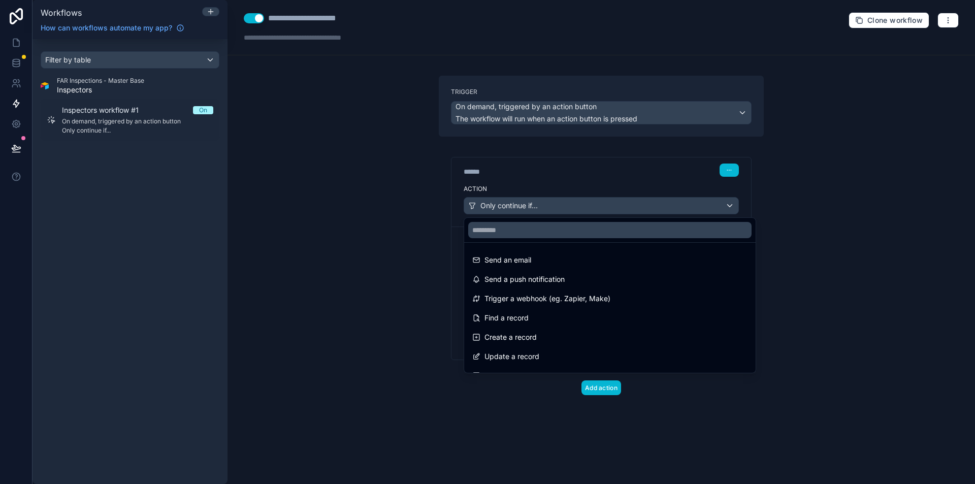
click at [417, 205] on div at bounding box center [487, 242] width 975 height 484
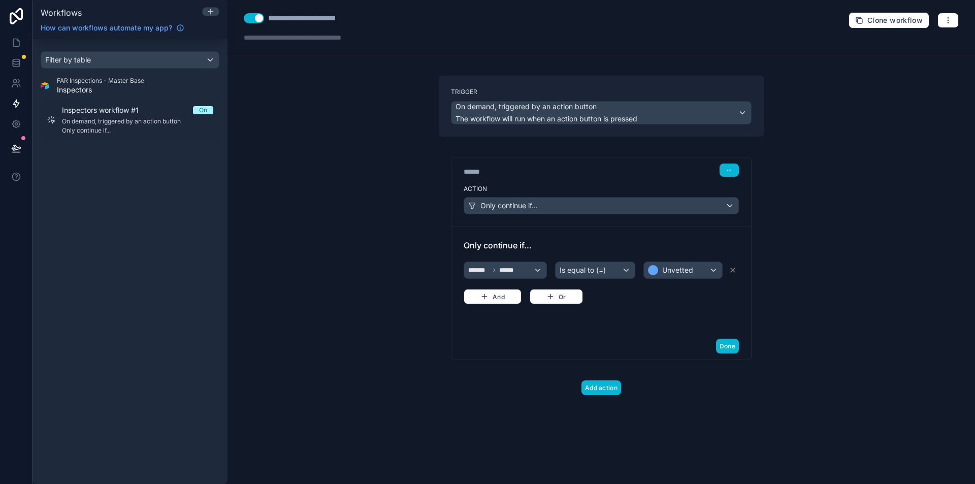
click at [187, 166] on div "Filter by table FAR Inspections - Master Base Inspectors Inspectors workflow #1…" at bounding box center [130, 261] width 195 height 445
click at [213, 14] on icon at bounding box center [211, 12] width 8 height 8
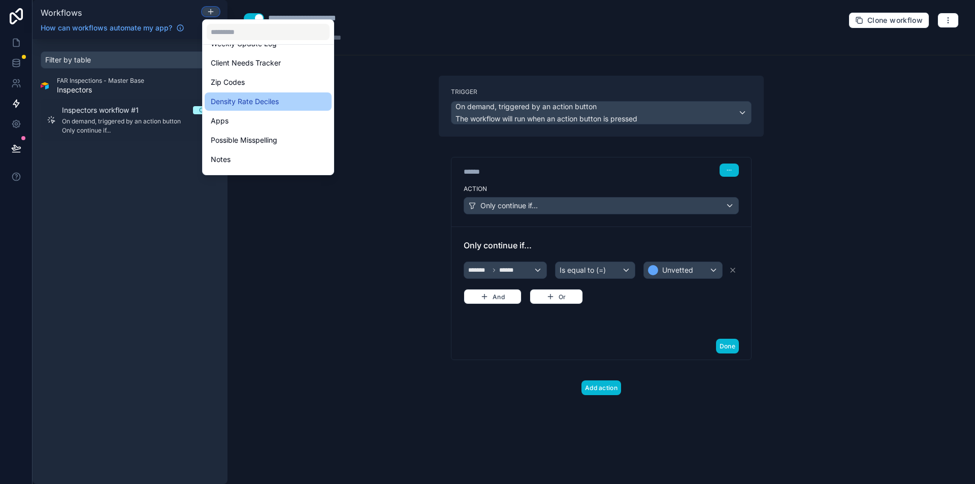
scroll to position [257, 0]
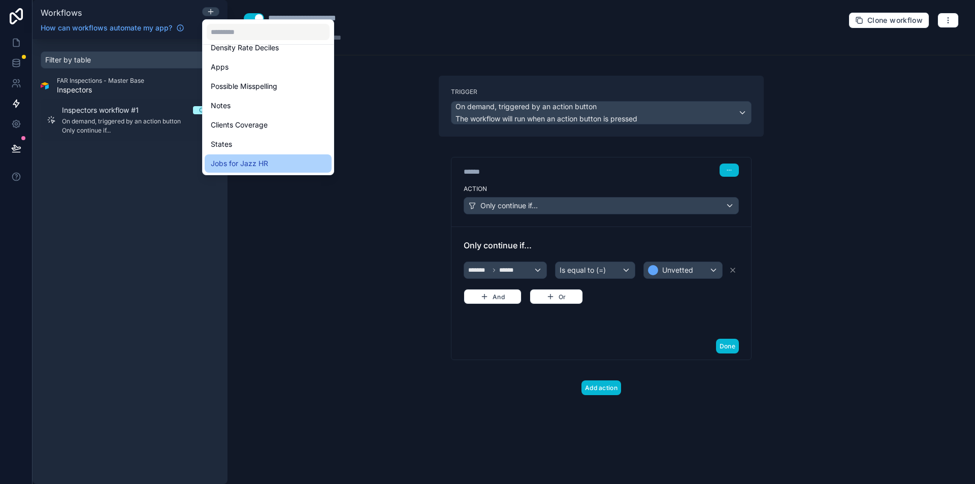
click at [242, 167] on span "Jobs for Jazz HR" at bounding box center [239, 163] width 57 height 12
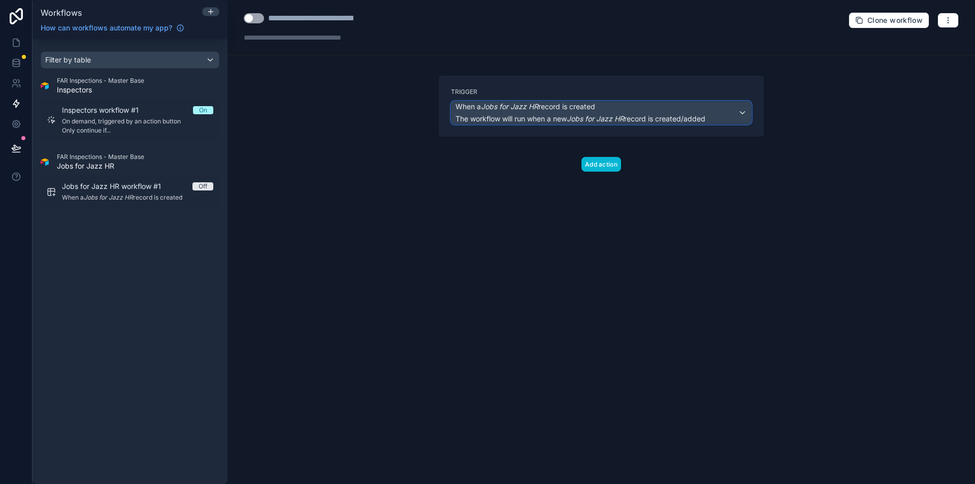
click at [480, 110] on span "When a Jobs for Jazz HR record is created" at bounding box center [526, 107] width 140 height 10
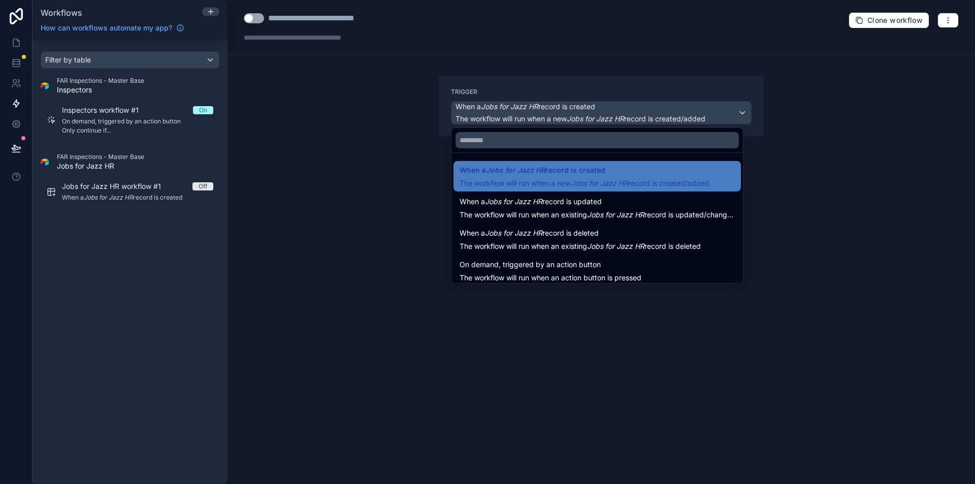
click at [511, 261] on span "On demand, triggered by an action button" at bounding box center [530, 265] width 141 height 12
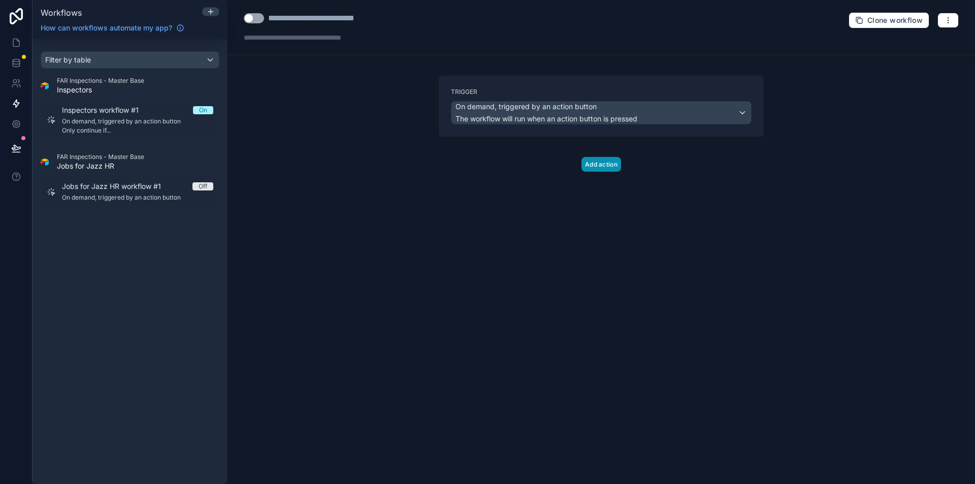
click at [614, 162] on button "Add action" at bounding box center [602, 164] width 40 height 15
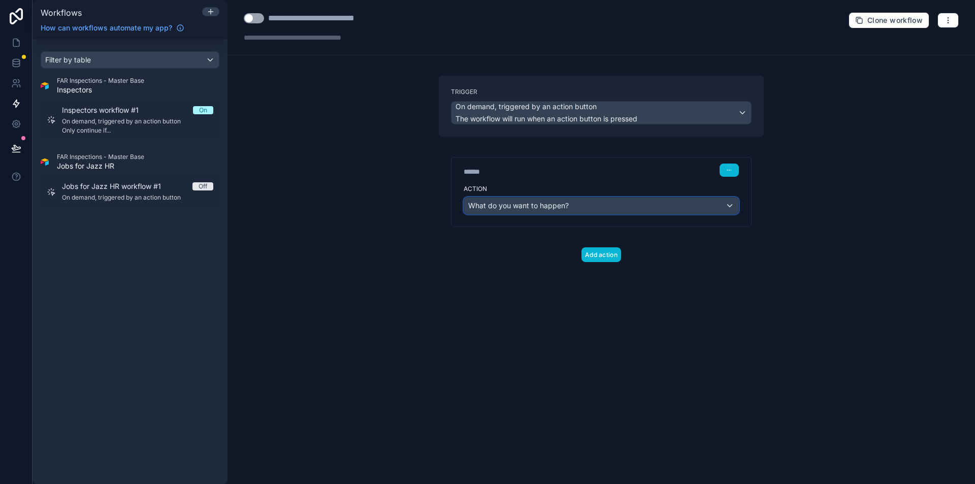
drag, startPoint x: 570, startPoint y: 202, endPoint x: 583, endPoint y: 199, distance: 13.6
click at [583, 199] on div "What do you want to happen?" at bounding box center [601, 206] width 274 height 16
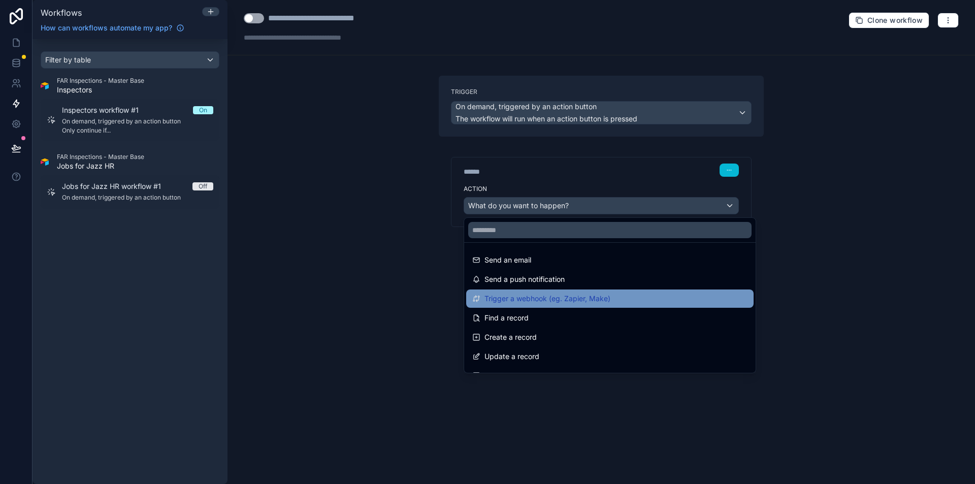
click at [560, 298] on span "Trigger a webhook (eg. Zapier, Make)" at bounding box center [548, 299] width 126 height 12
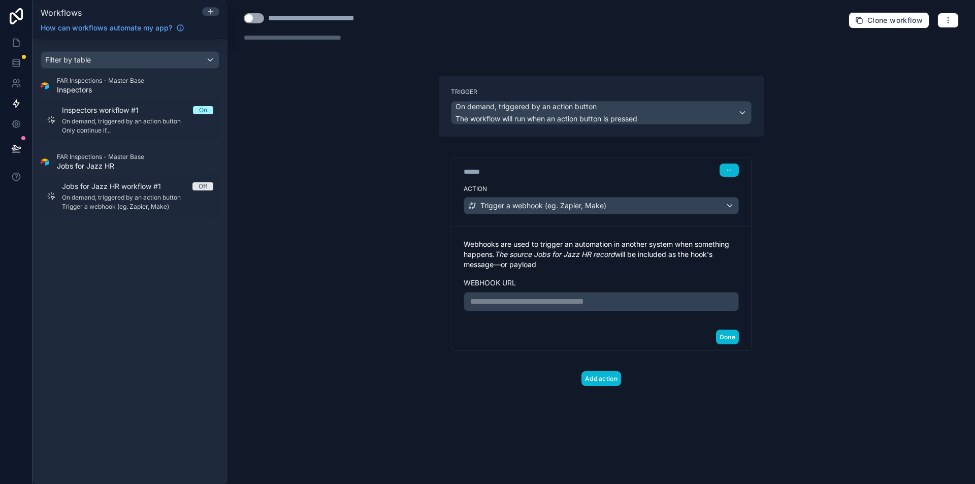
click at [559, 301] on p "**********" at bounding box center [601, 302] width 262 height 12
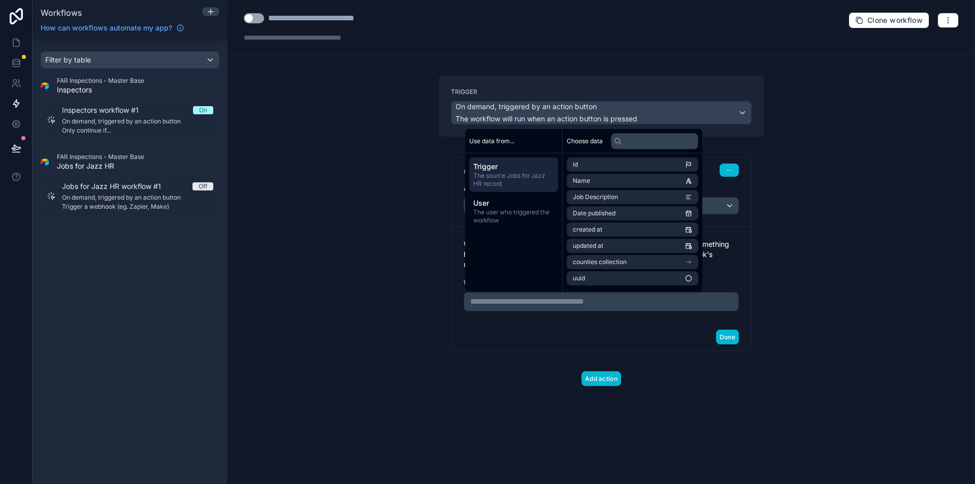
click at [440, 292] on div "**********" at bounding box center [601, 244] width 325 height 214
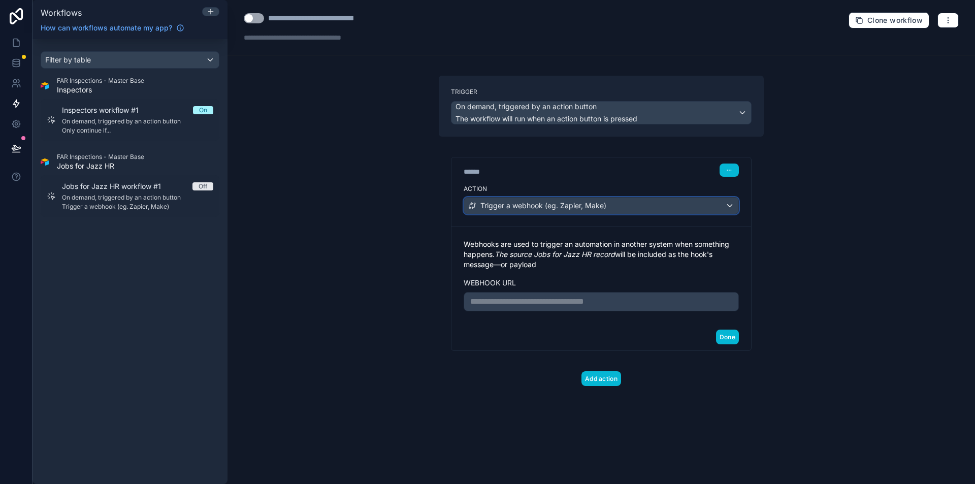
click at [706, 201] on div "Trigger a webhook (eg. Zapier, Make)" at bounding box center [601, 206] width 274 height 16
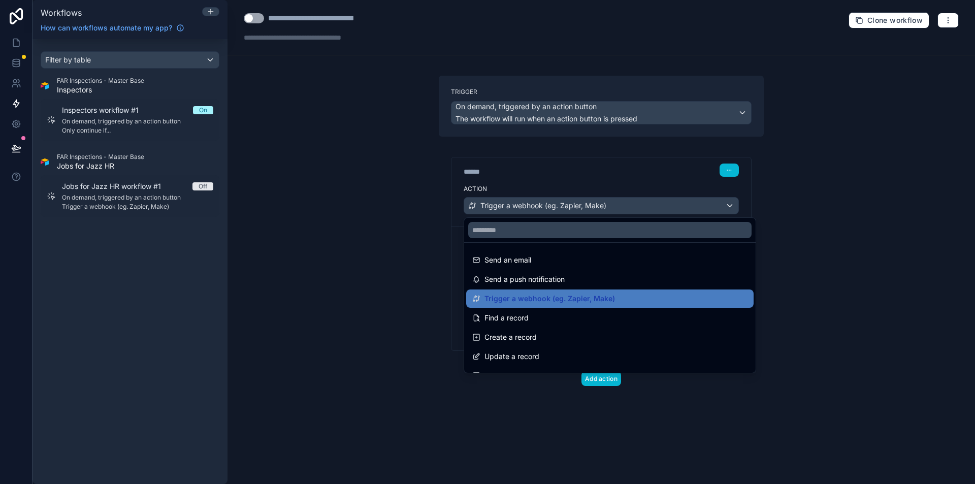
click at [399, 262] on div at bounding box center [487, 242] width 975 height 484
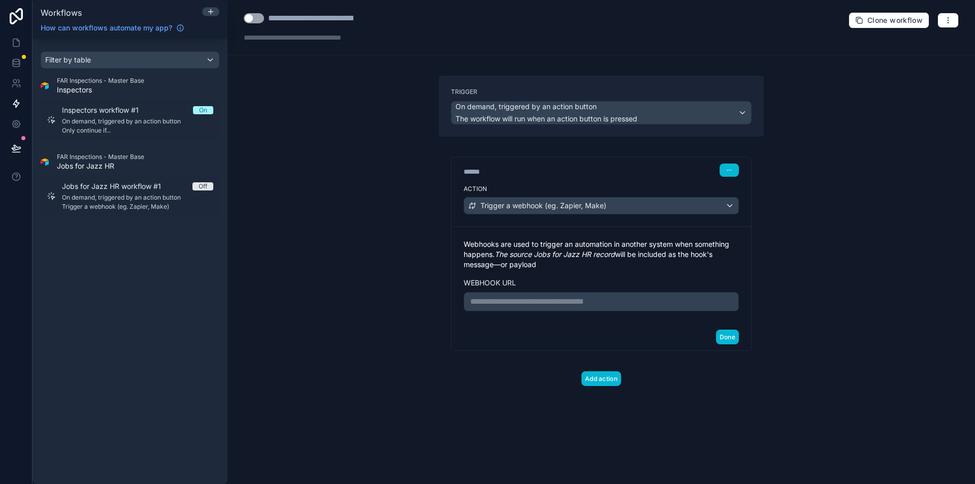
click at [557, 298] on p "**********" at bounding box center [601, 302] width 262 height 12
click at [601, 323] on div "**********" at bounding box center [602, 275] width 300 height 97
click at [727, 334] on button "Done" at bounding box center [727, 337] width 23 height 15
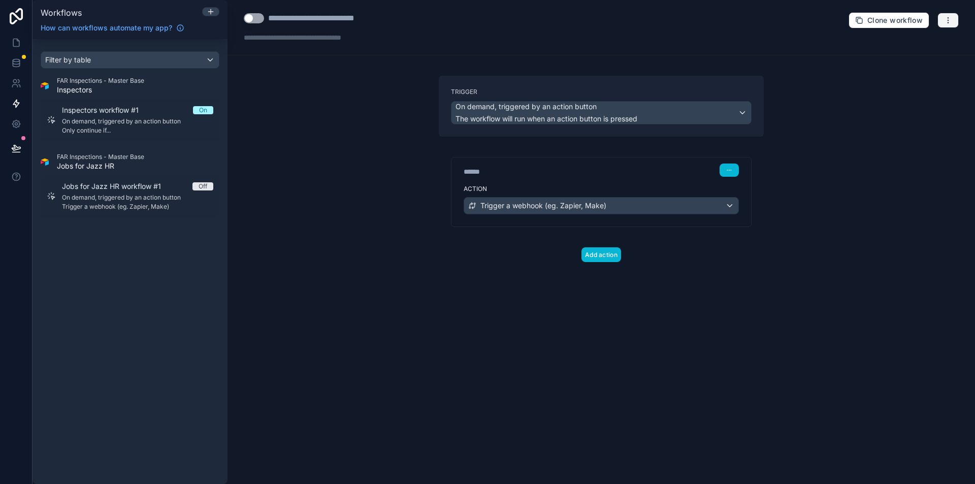
click at [948, 25] on button "button" at bounding box center [948, 20] width 21 height 15
click at [924, 44] on span "Test workflow" at bounding box center [921, 44] width 49 height 8
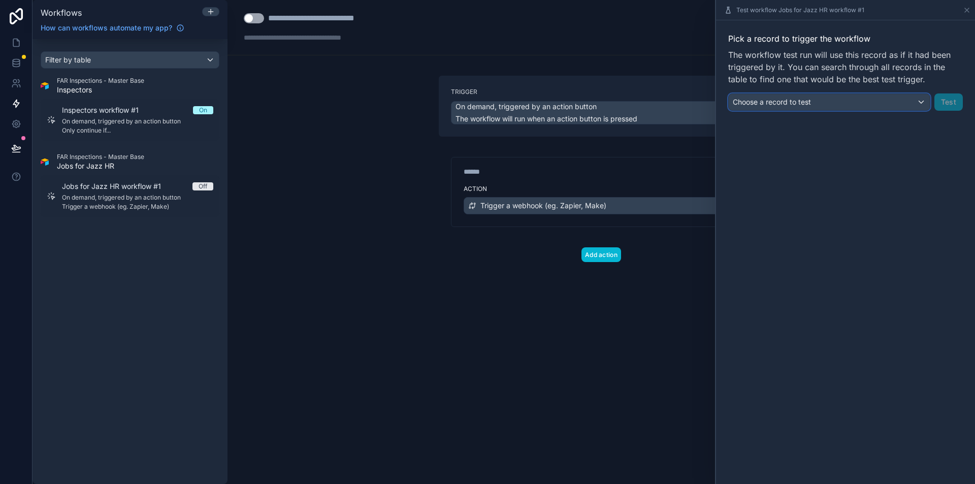
click at [870, 105] on div "Choose a record to test" at bounding box center [829, 102] width 201 height 16
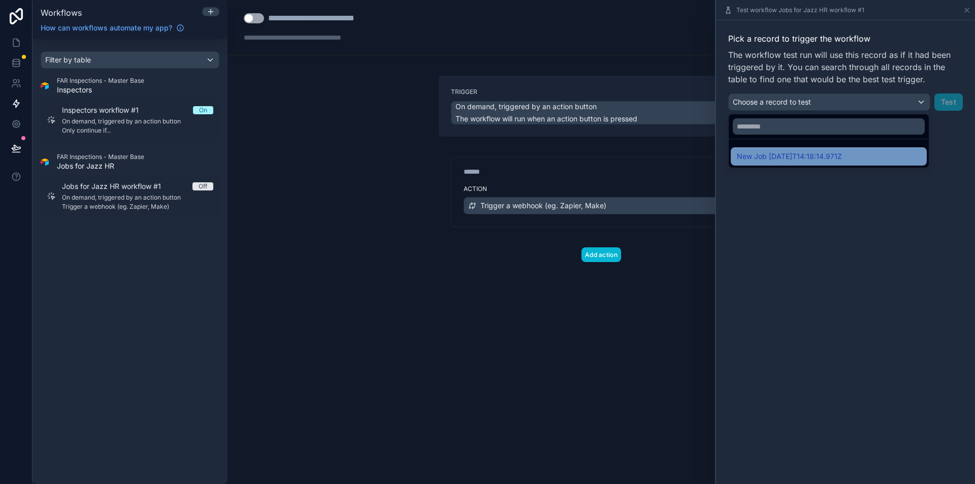
click at [815, 157] on span "New Job [DATE]T14:18:14.971Z" at bounding box center [789, 156] width 105 height 12
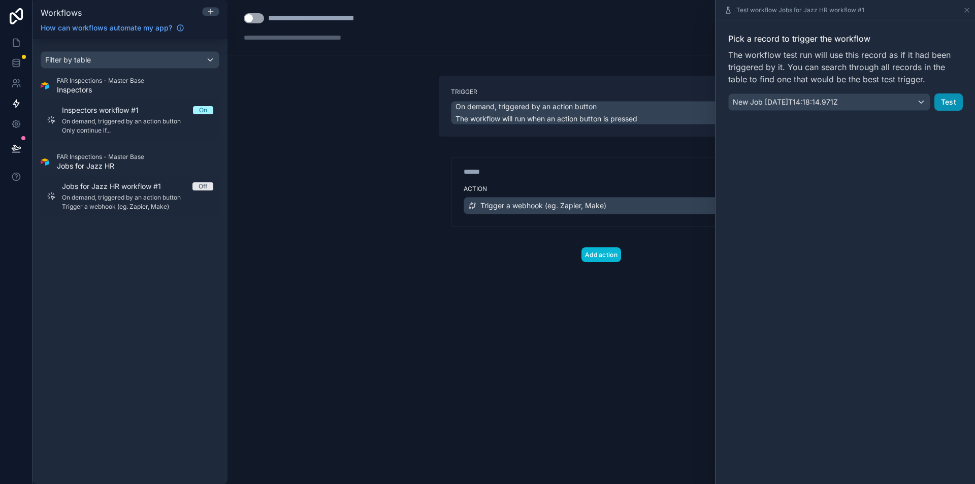
click at [943, 106] on button "Test" at bounding box center [949, 101] width 28 height 17
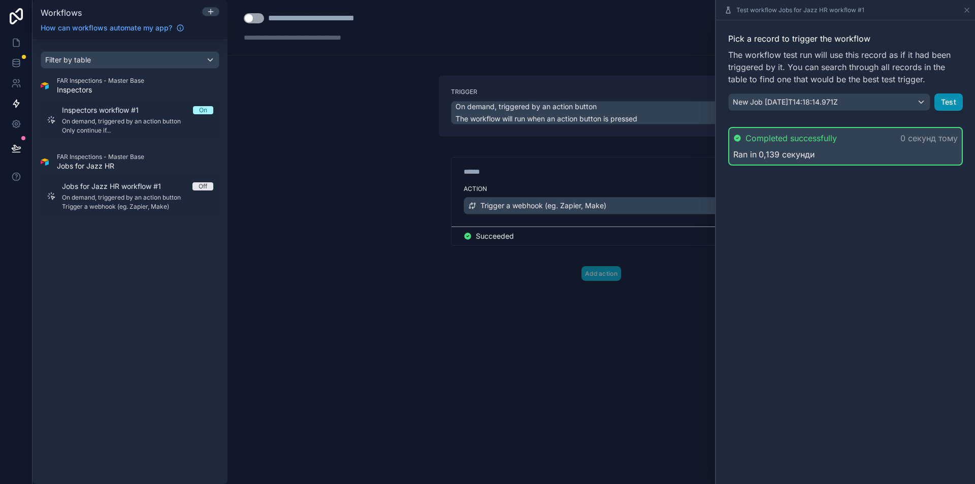
click at [953, 102] on button "Test" at bounding box center [949, 101] width 28 height 17
click at [943, 101] on button "Test" at bounding box center [949, 101] width 28 height 17
click at [402, 243] on div "**********" at bounding box center [602, 242] width 748 height 484
click at [614, 298] on div "Trigger On demand, triggered by an action button The workflow will run when an …" at bounding box center [601, 195] width 341 height 238
click at [963, 9] on icon at bounding box center [967, 10] width 8 height 8
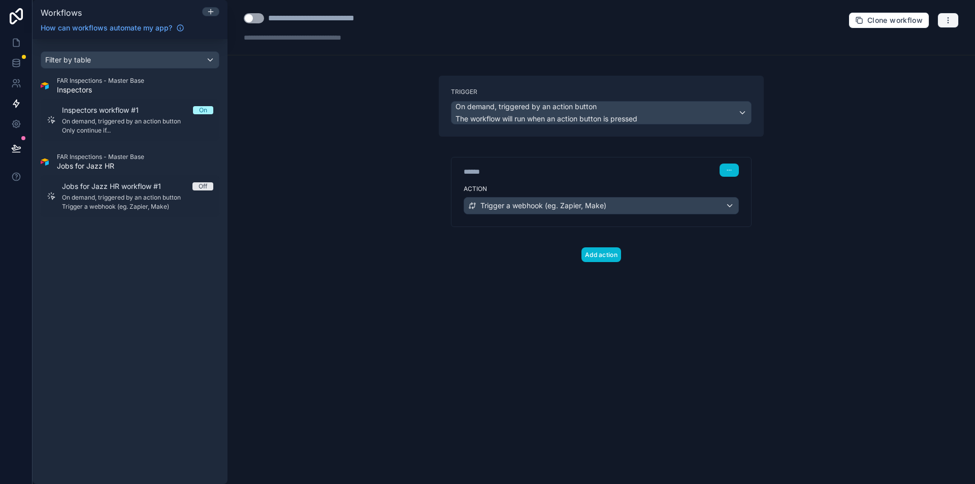
click at [951, 18] on icon "button" at bounding box center [948, 20] width 8 height 8
click at [912, 44] on span "Test workflow" at bounding box center [921, 44] width 49 height 8
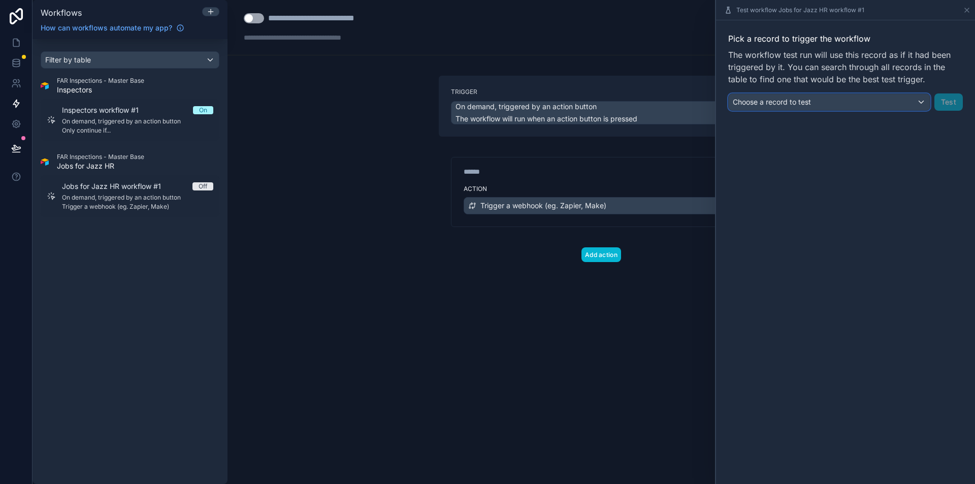
click at [903, 100] on div "Choose a record to test" at bounding box center [829, 102] width 201 height 16
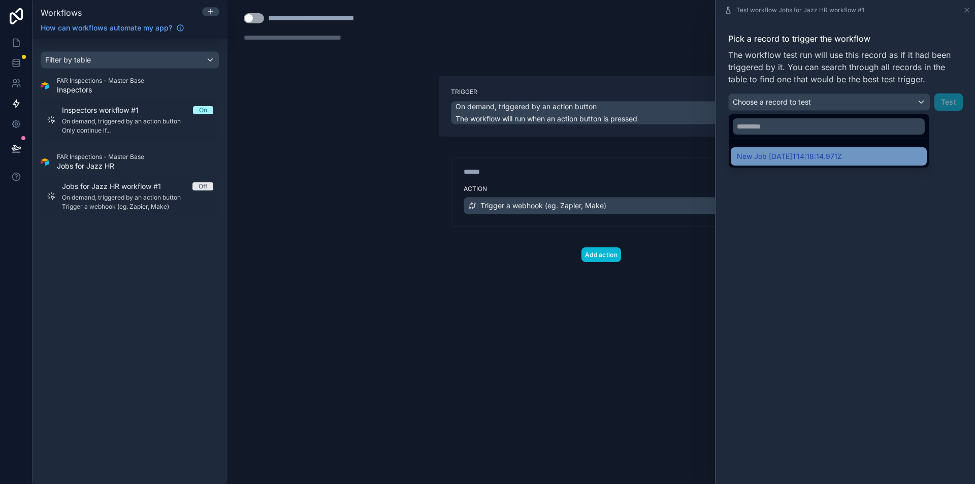
click at [777, 150] on div "New Job [DATE]T14:18:14.971Z" at bounding box center [829, 156] width 196 height 18
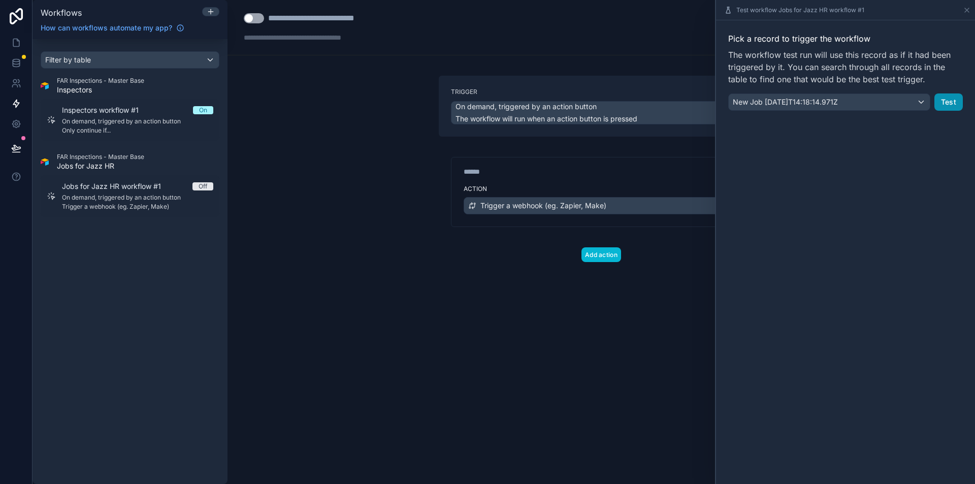
click at [946, 96] on button "Test" at bounding box center [949, 101] width 28 height 17
